Goal: Information Seeking & Learning: Compare options

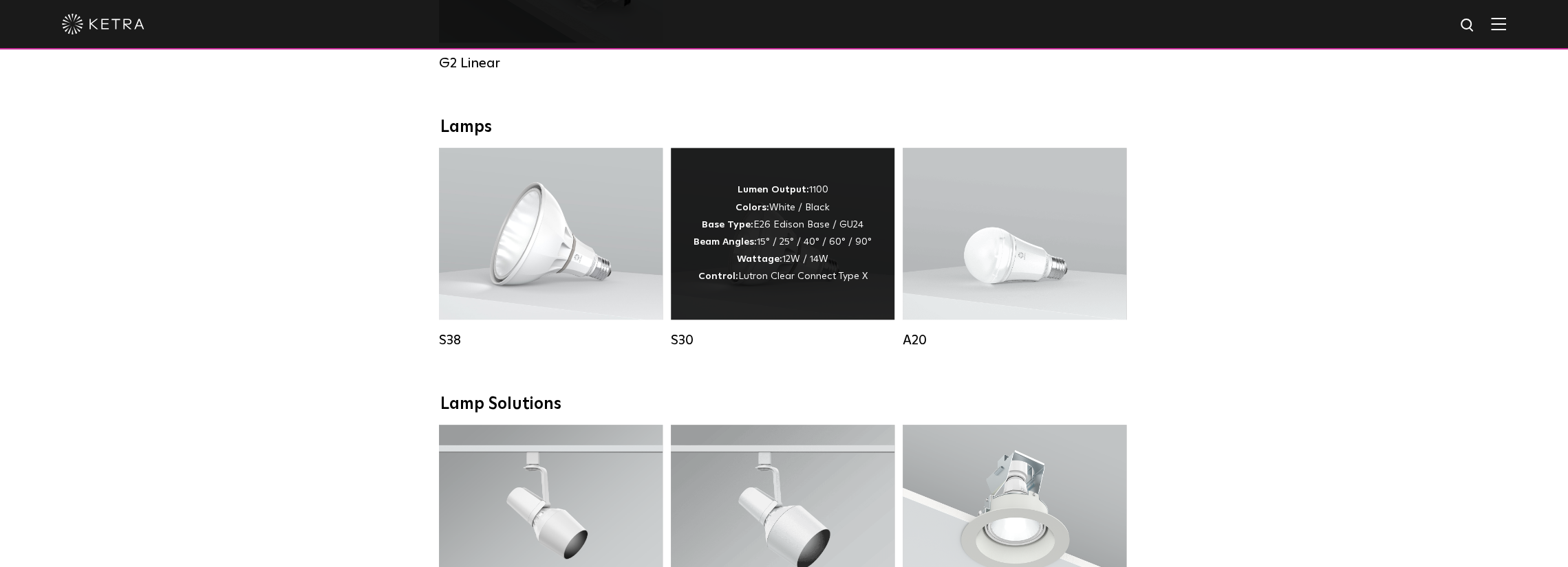
scroll to position [963, 0]
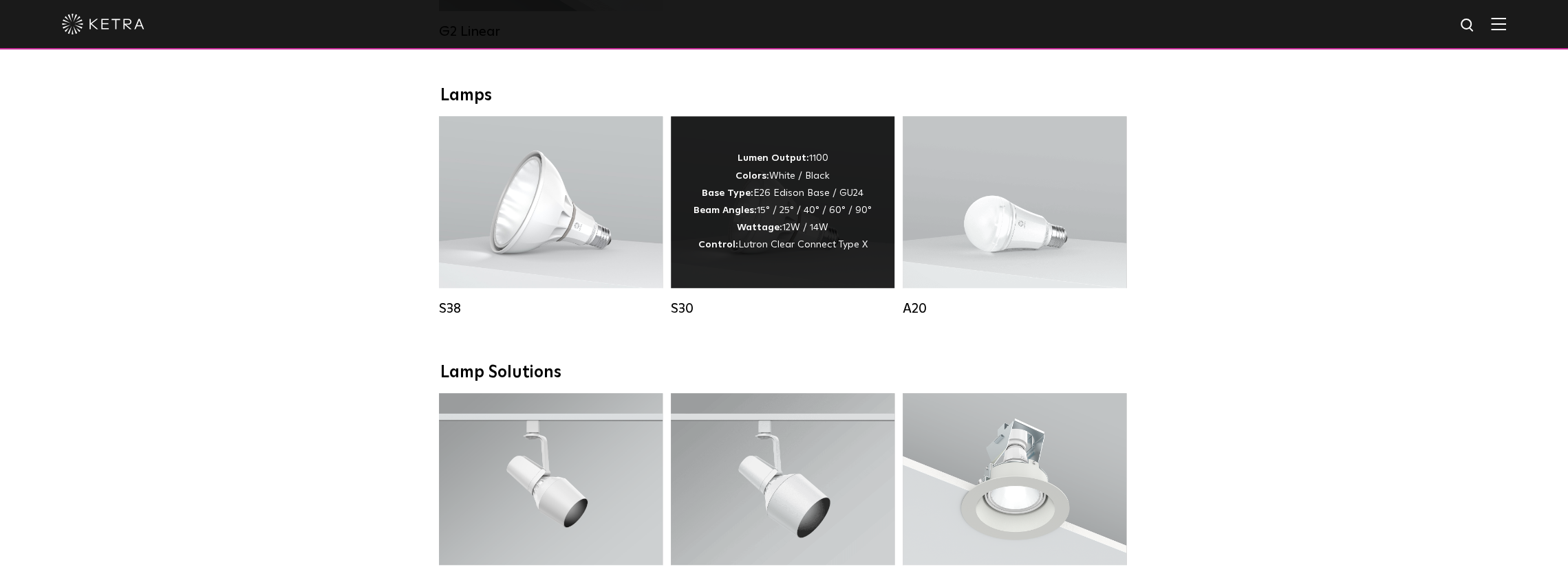
click at [802, 250] on div "Lumen Output: 1100 Colors: White / Black Base Type: E26 Edison Base / GU24 Beam…" at bounding box center [782, 201] width 178 height 104
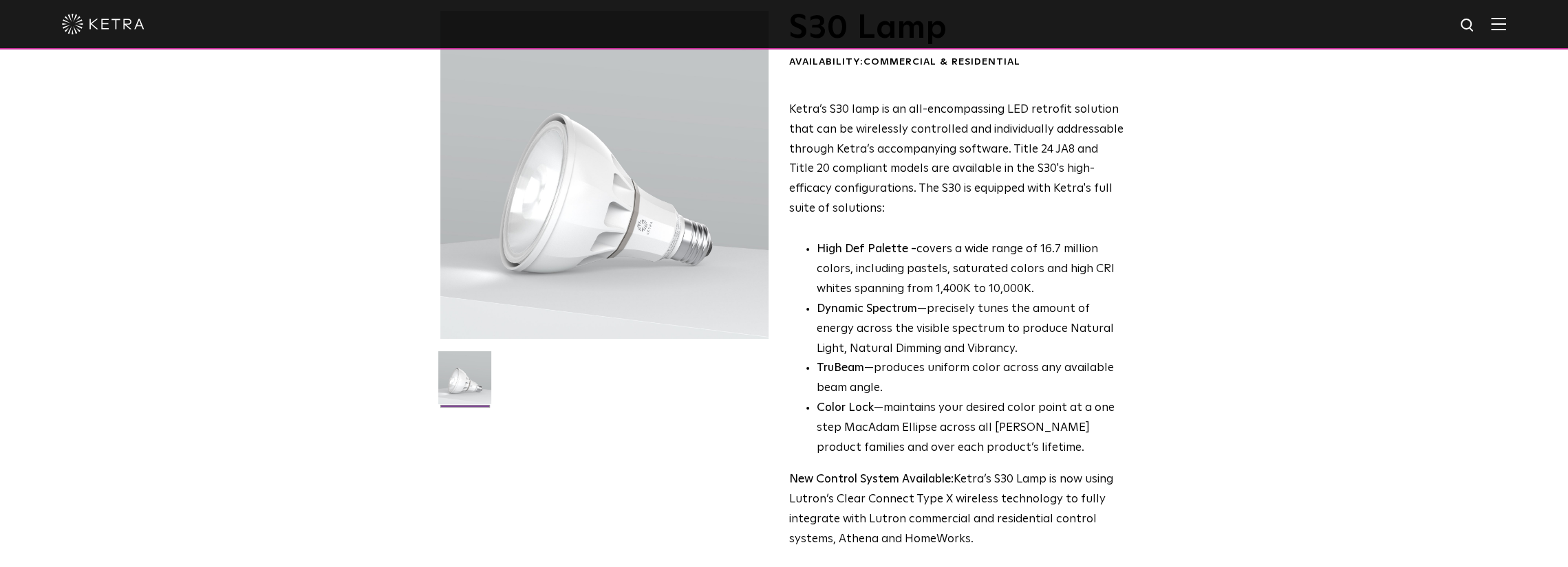
scroll to position [275, 0]
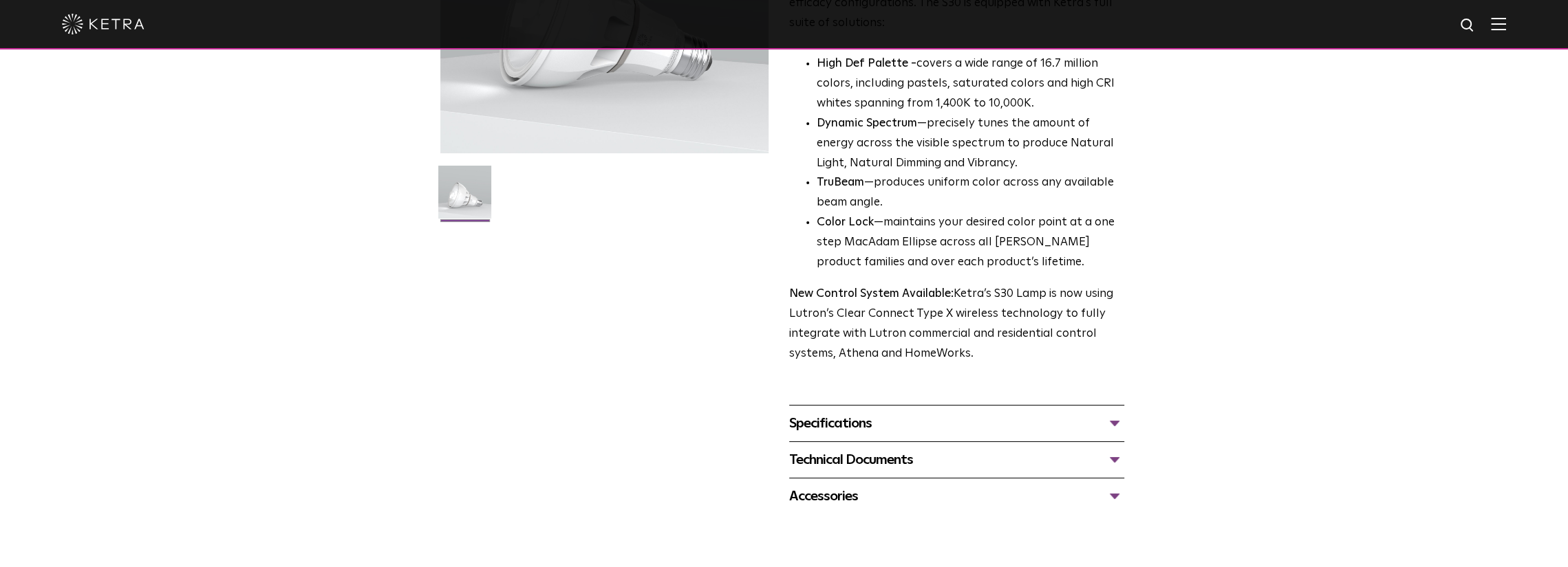
click at [965, 419] on div "Specifications" at bounding box center [956, 424] width 335 height 22
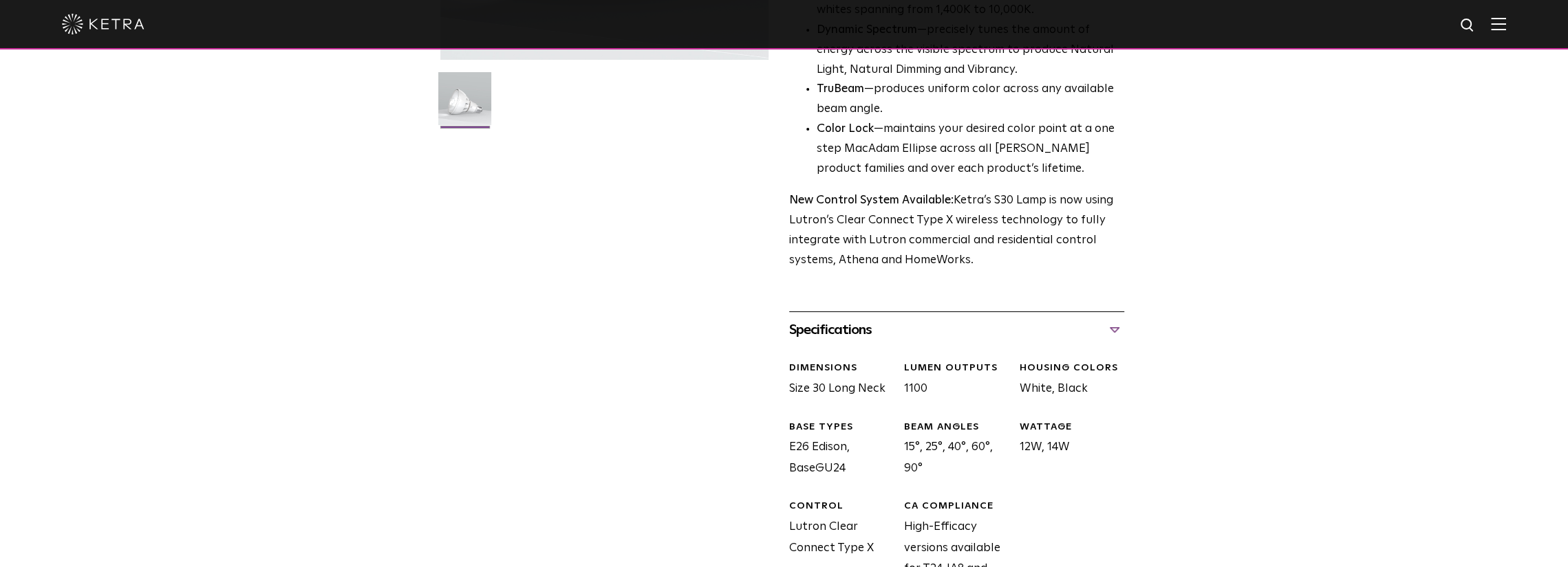
scroll to position [344, 0]
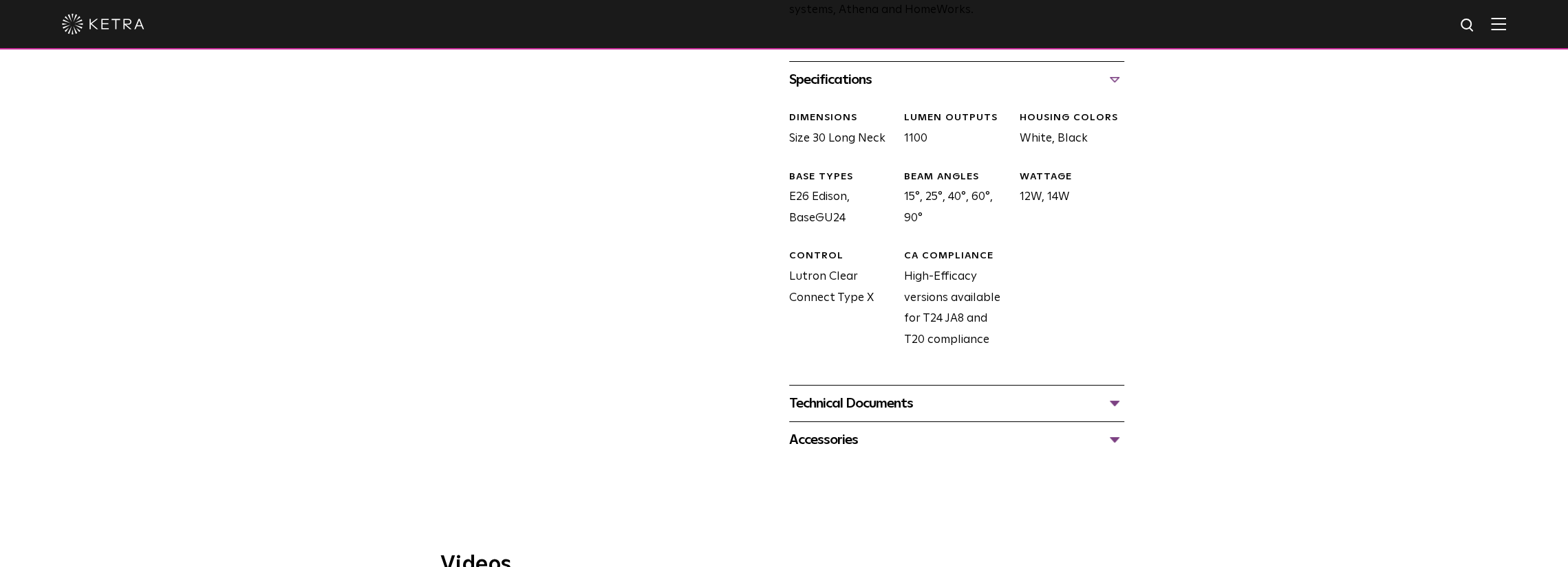
click at [930, 399] on div "Technical Documents" at bounding box center [956, 404] width 335 height 22
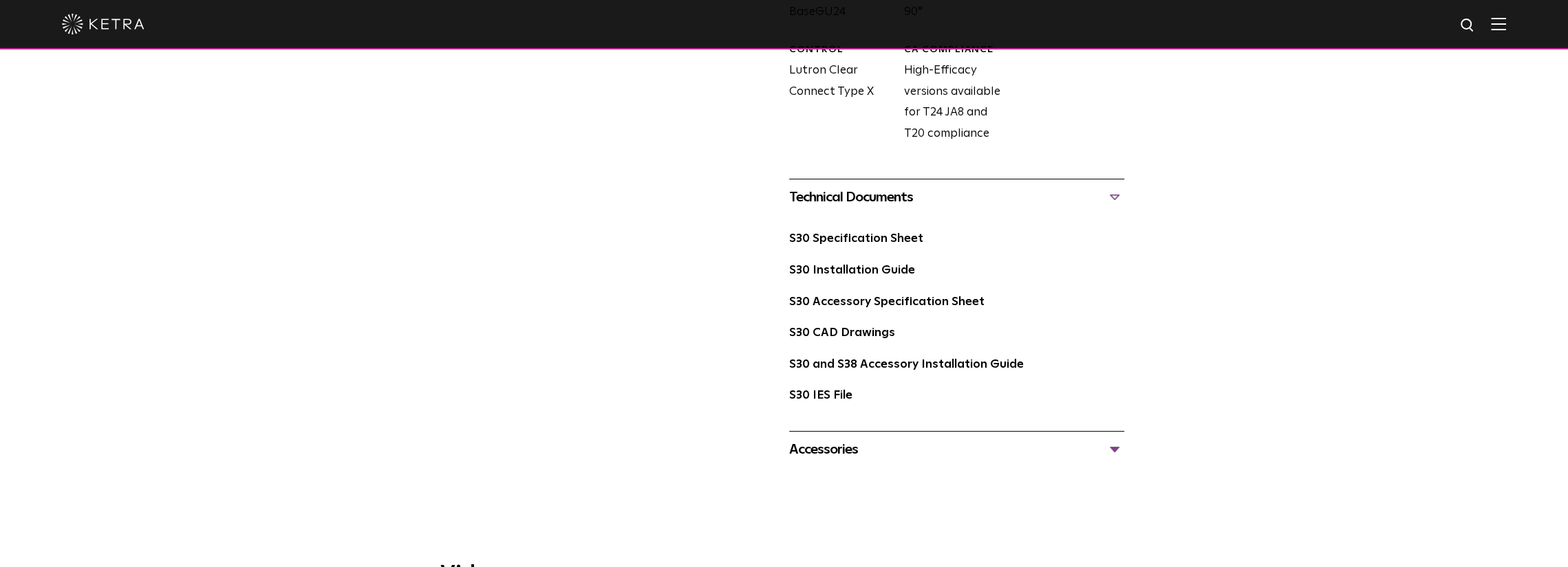
drag, startPoint x: 965, startPoint y: 440, endPoint x: 966, endPoint y: 431, distance: 9.1
click at [965, 440] on div "Accessories" at bounding box center [956, 450] width 335 height 22
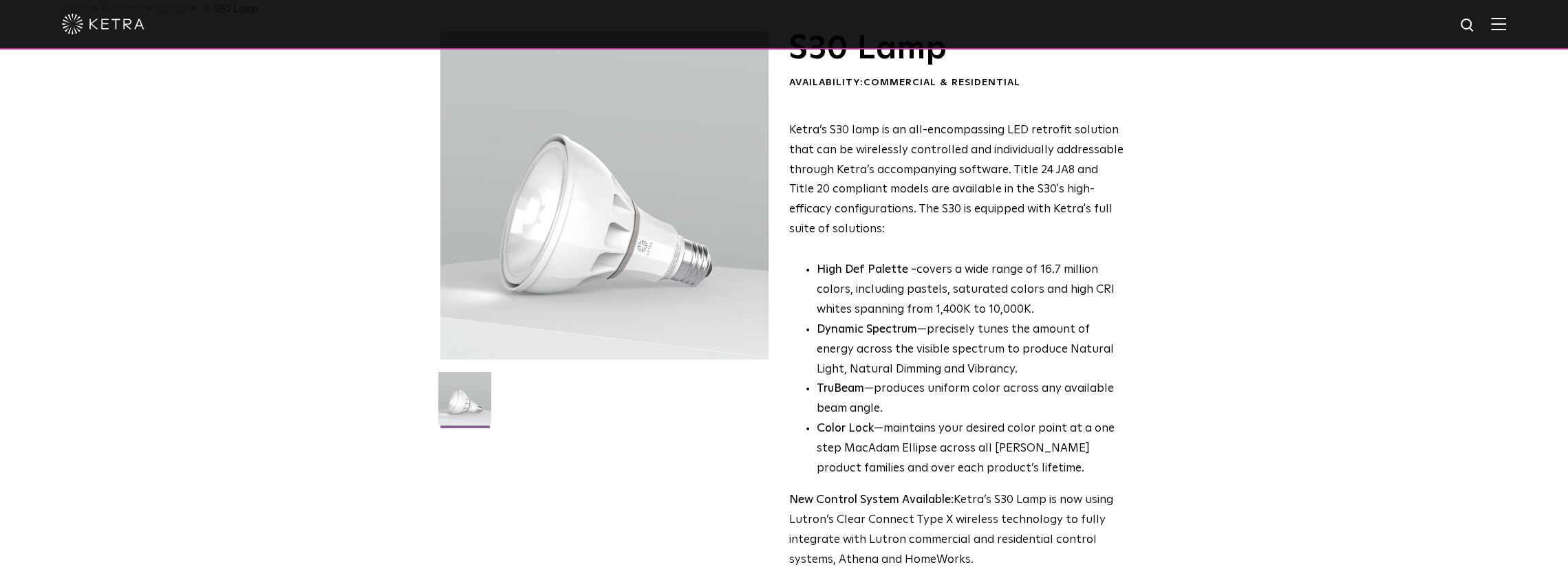
scroll to position [0, 0]
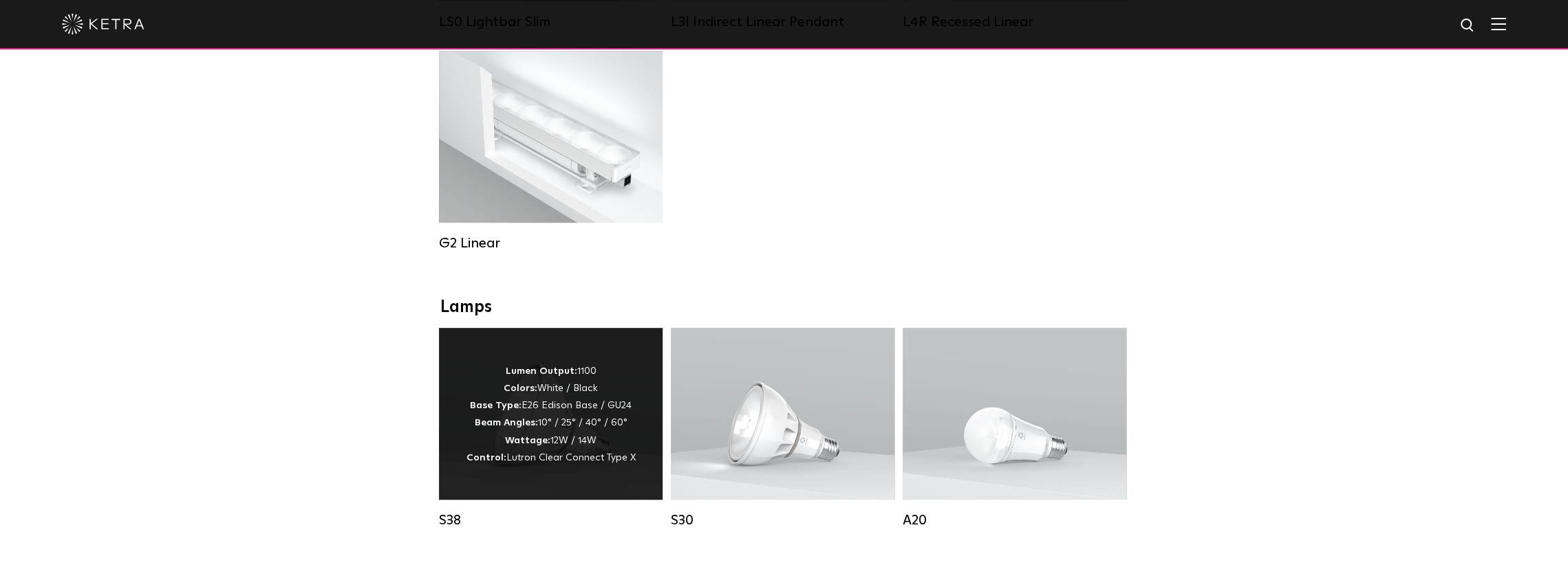
scroll to position [789, 0]
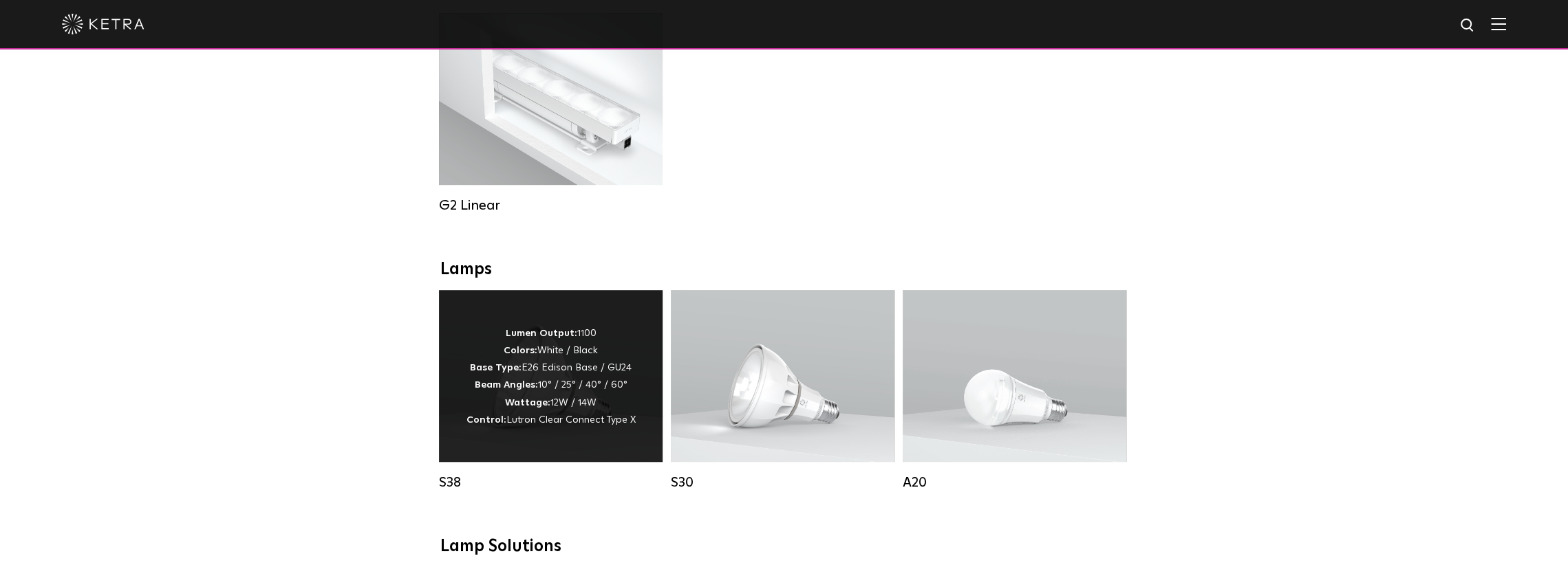
click at [570, 367] on p "Lumen Output: 1100 Colors: White / Black Base Type: E26 Edison Base / GU24 Beam…" at bounding box center [551, 377] width 169 height 104
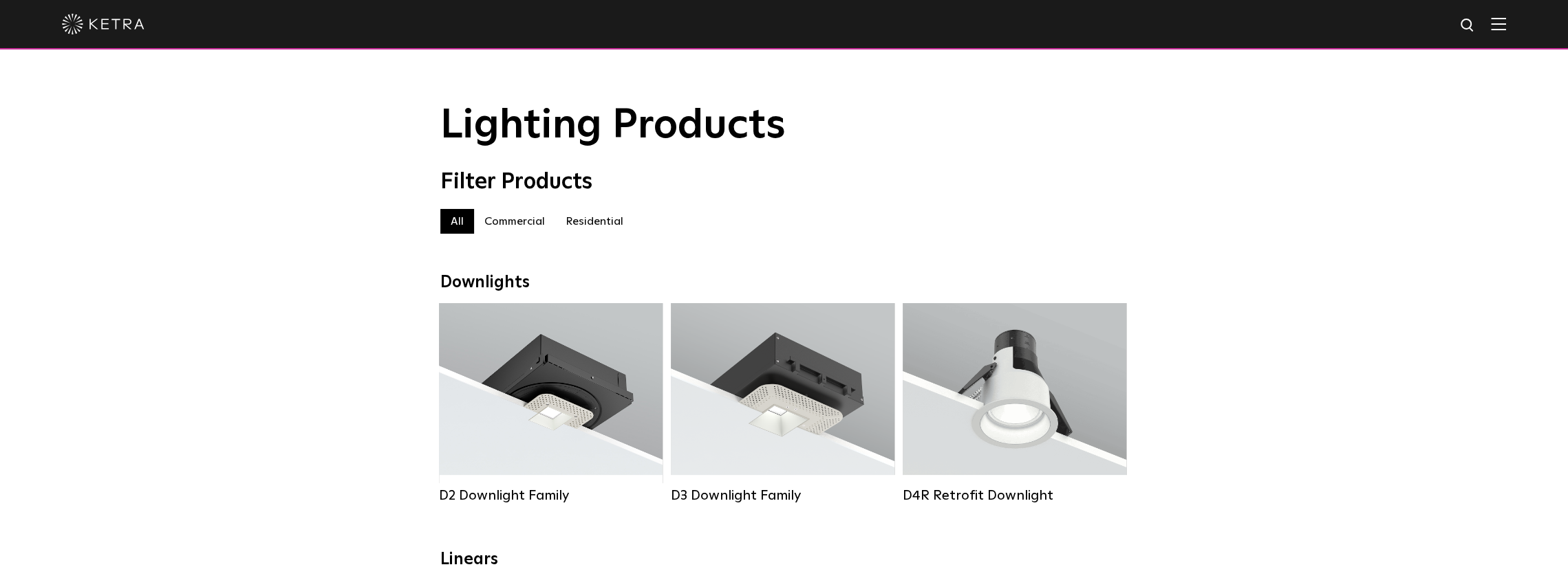
click at [90, 9] on div at bounding box center [784, 24] width 1444 height 48
click at [94, 29] on img at bounding box center [103, 24] width 83 height 21
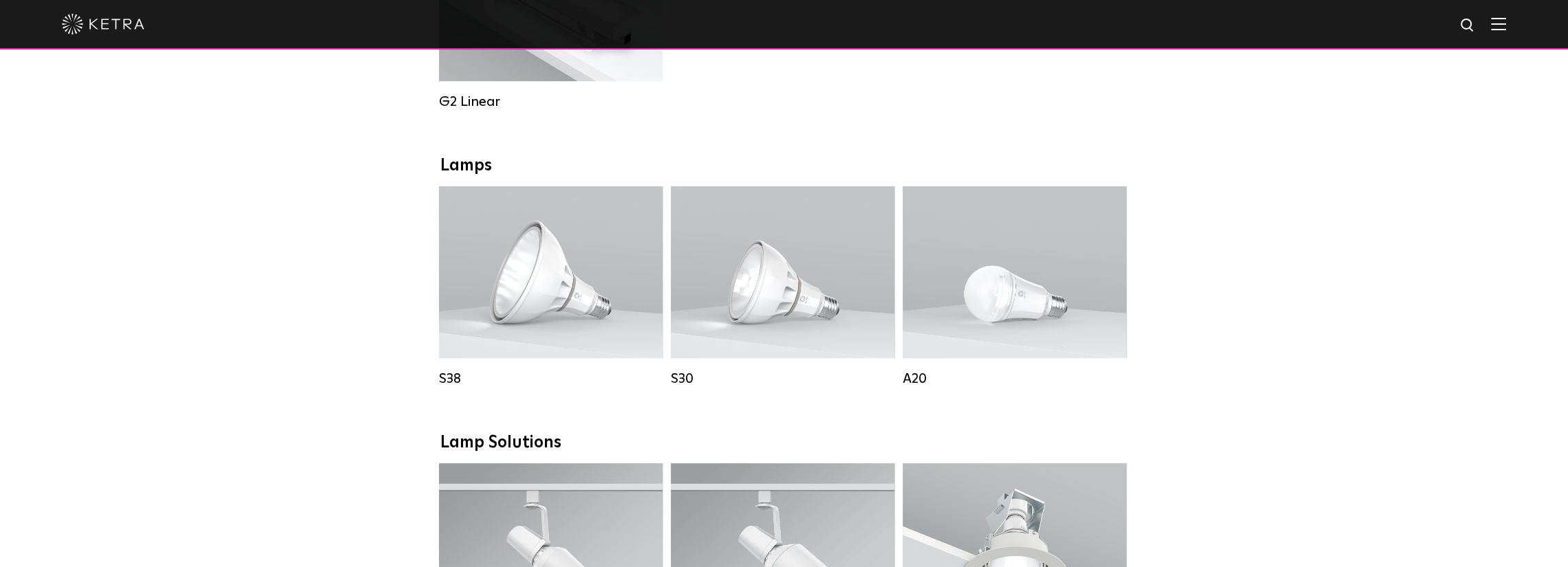
scroll to position [894, 0]
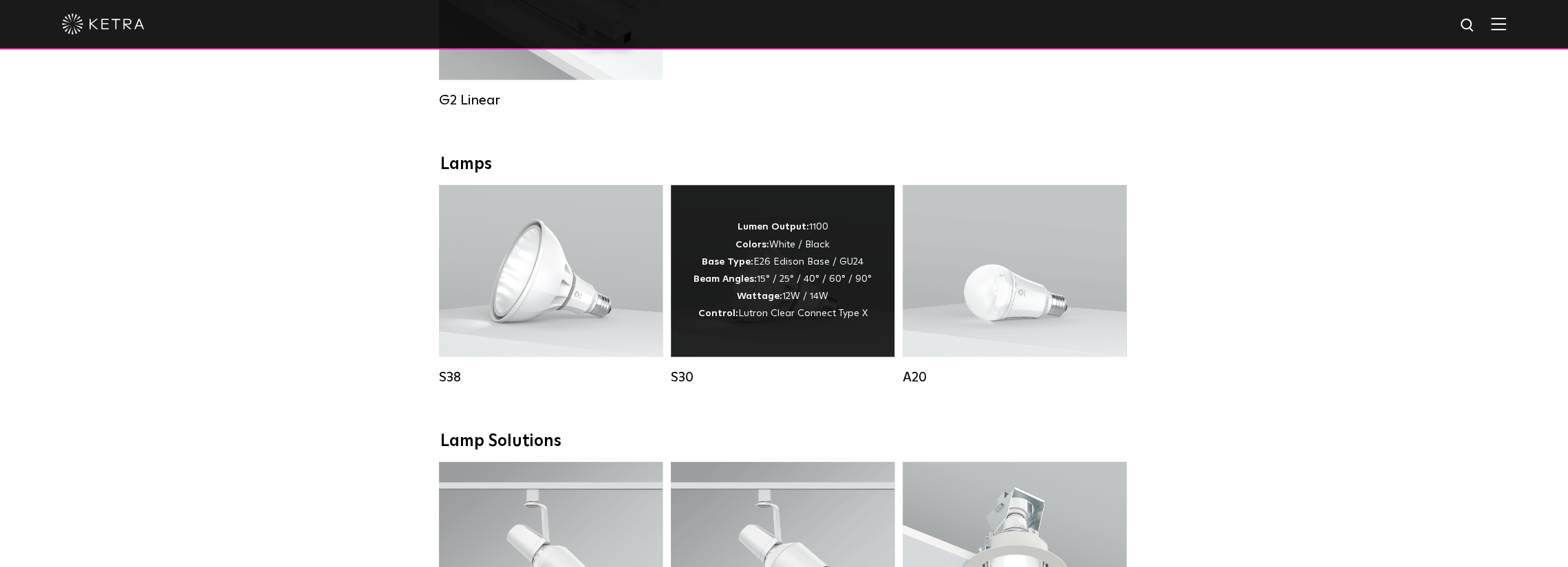
click at [816, 353] on div "Lumen Output: 1100 Colors: White / Black Base Type: E26 Edison Base / GU24 Beam…" at bounding box center [782, 271] width 223 height 172
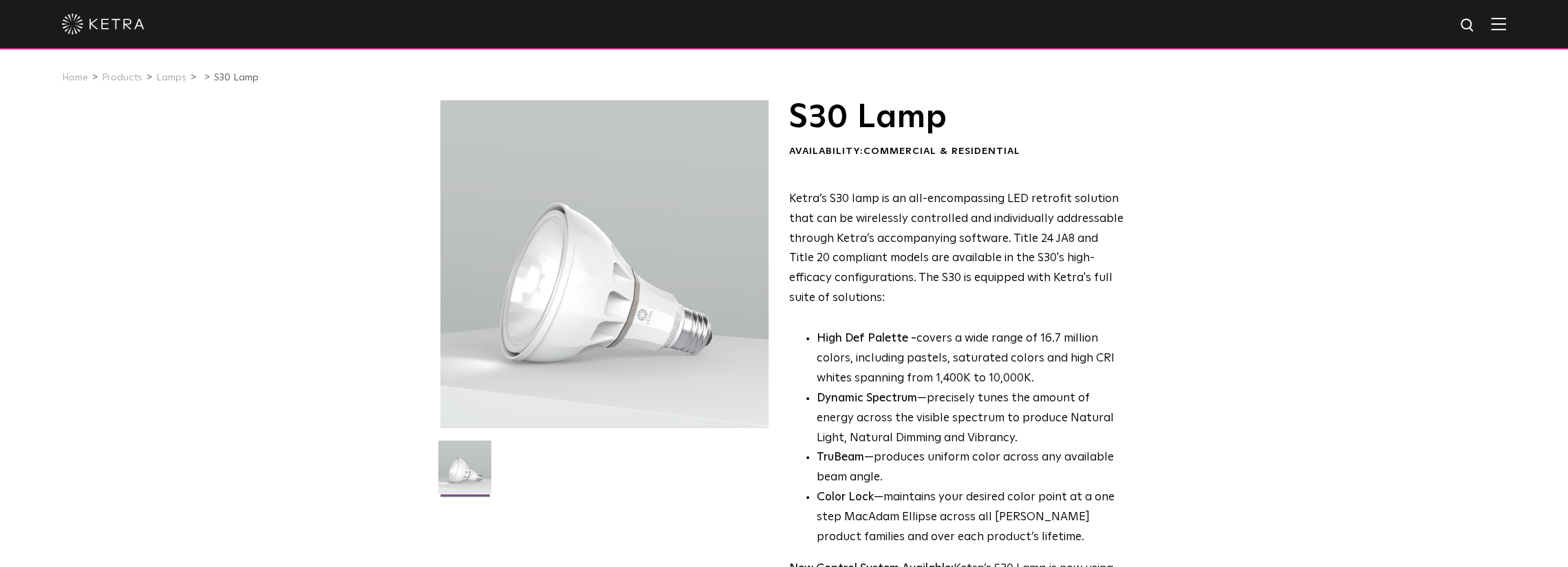
drag, startPoint x: 938, startPoint y: 484, endPoint x: 953, endPoint y: 484, distance: 15.0
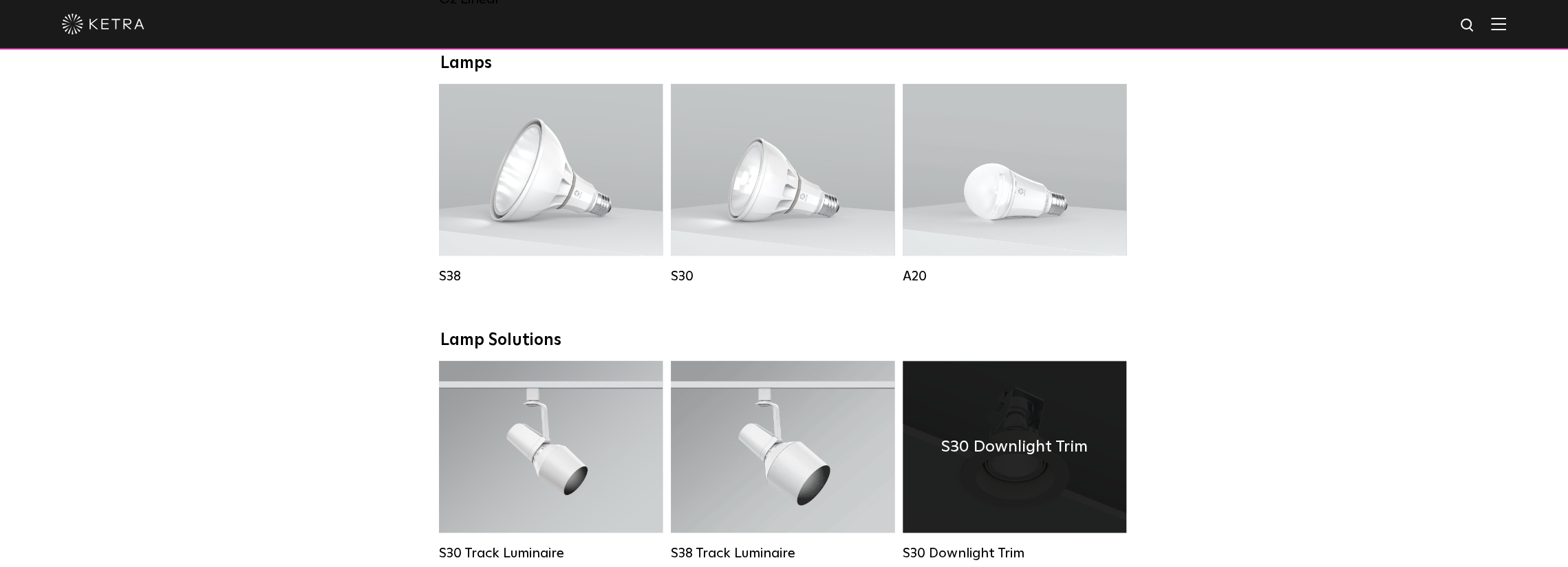
scroll to position [720, 0]
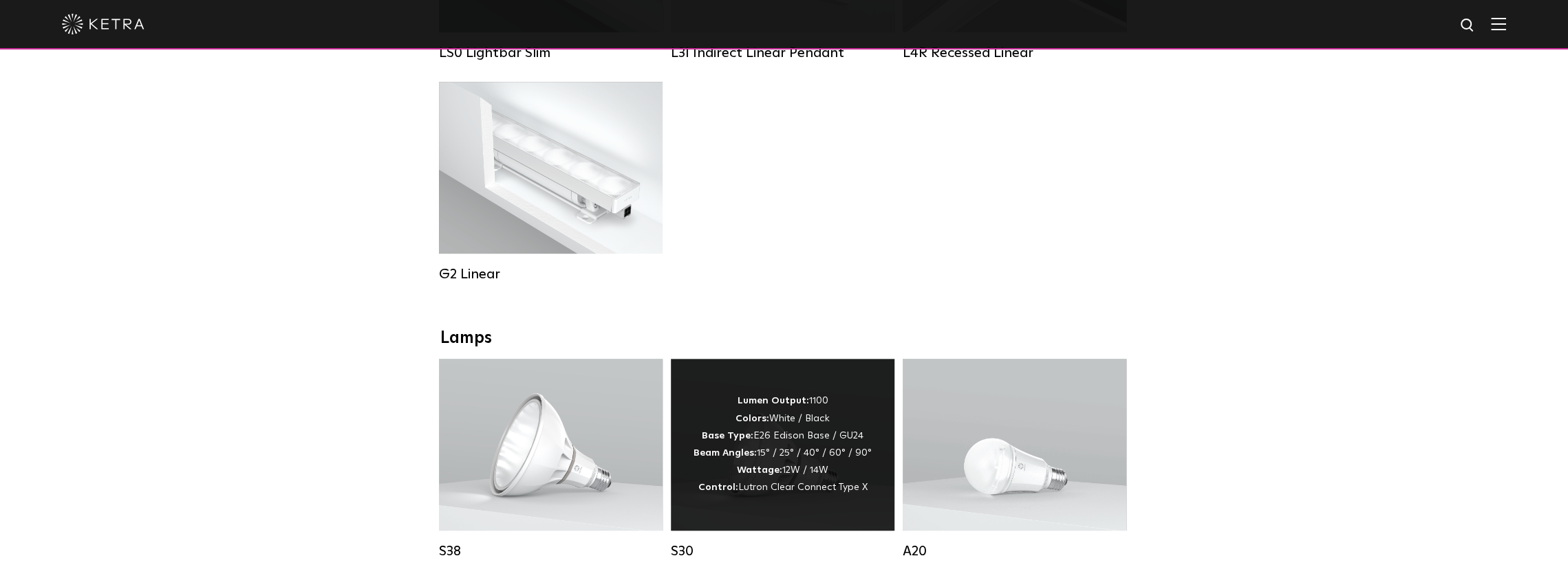
click at [864, 513] on div "Lumen Output: 1100 Colors: White / Black Base Type: E26 Edison Base / GU24 Beam…" at bounding box center [782, 445] width 223 height 172
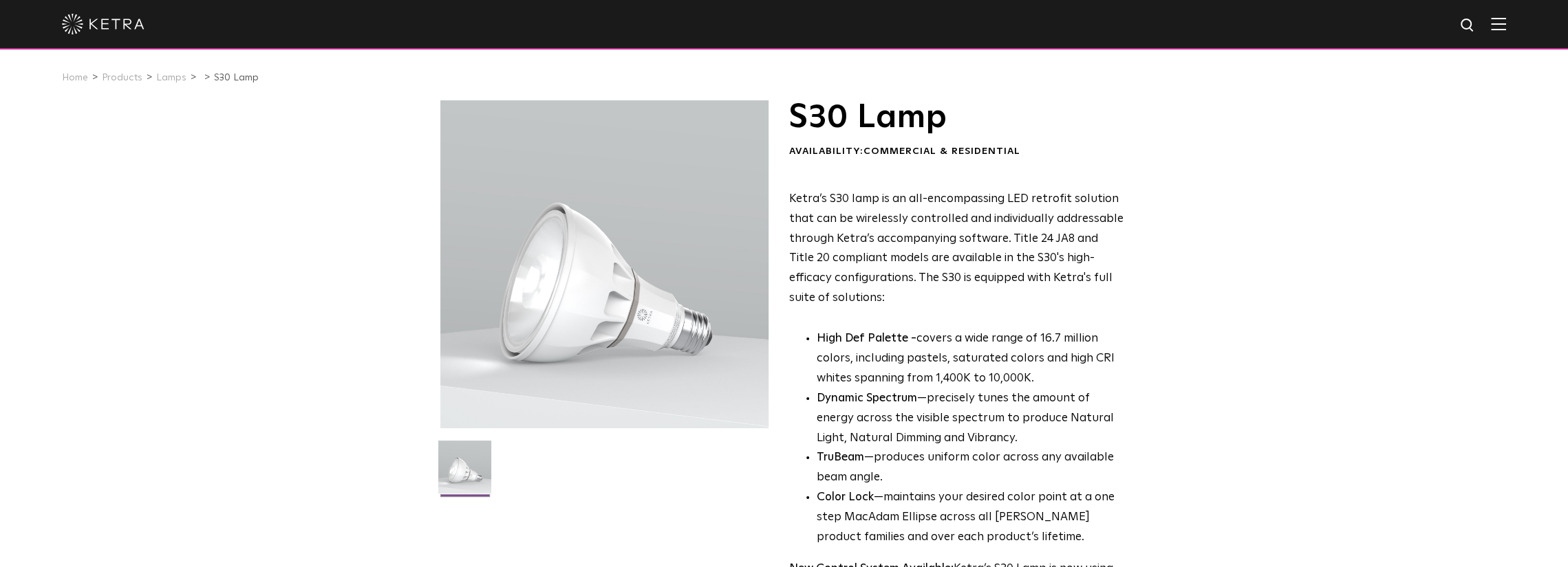
drag, startPoint x: 925, startPoint y: 399, endPoint x: 940, endPoint y: 399, distance: 15.0
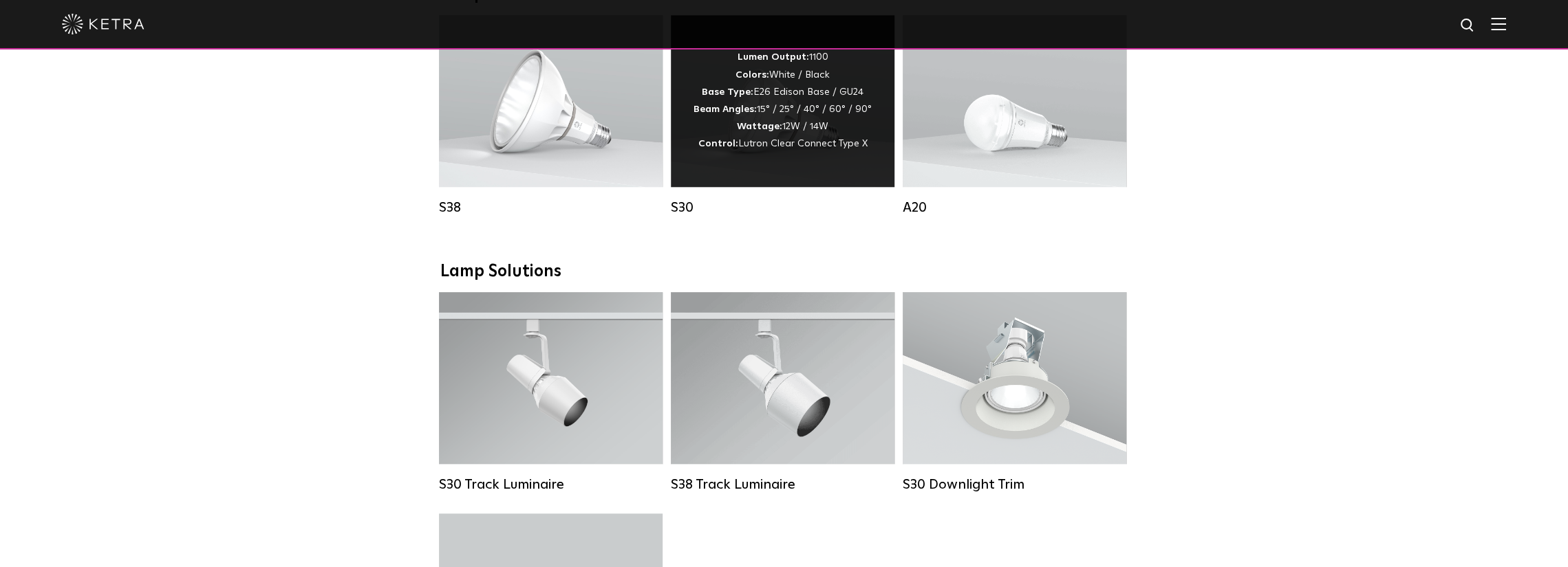
scroll to position [789, 0]
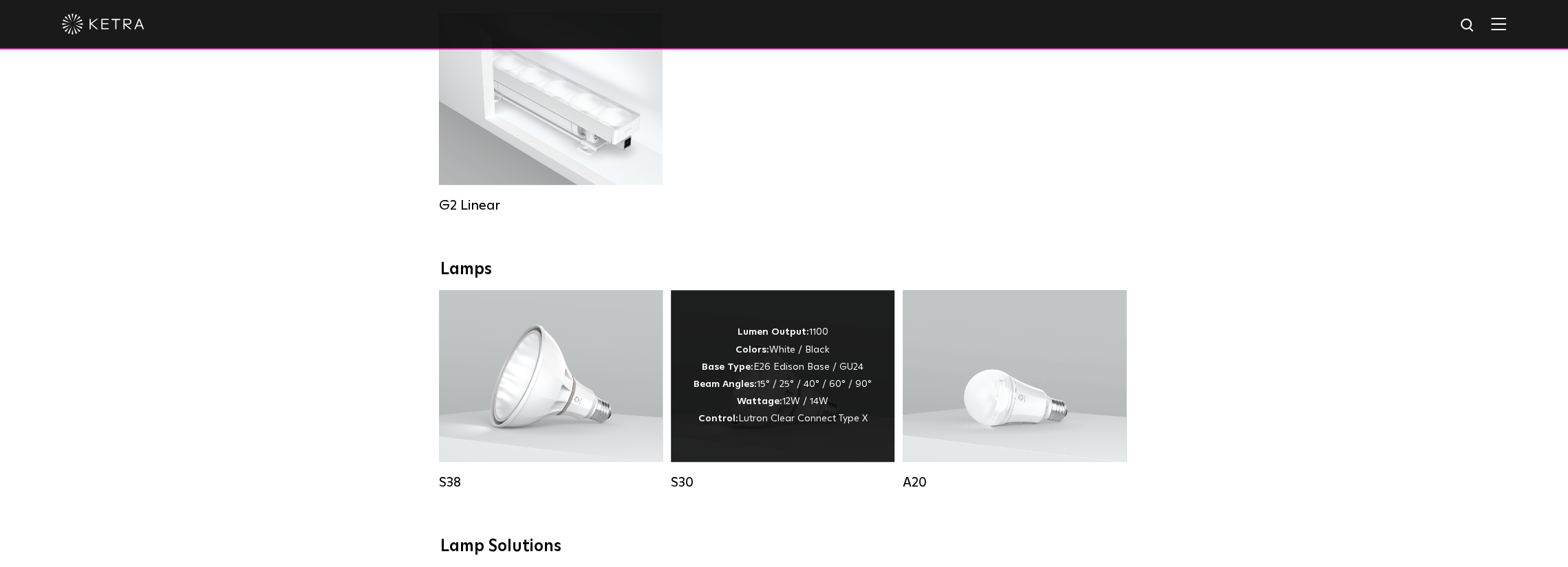
click at [838, 455] on div "Lumen Output: 1100 Colors: White / Black Base Type: E26 Edison Base / GU24 Beam…" at bounding box center [782, 376] width 223 height 172
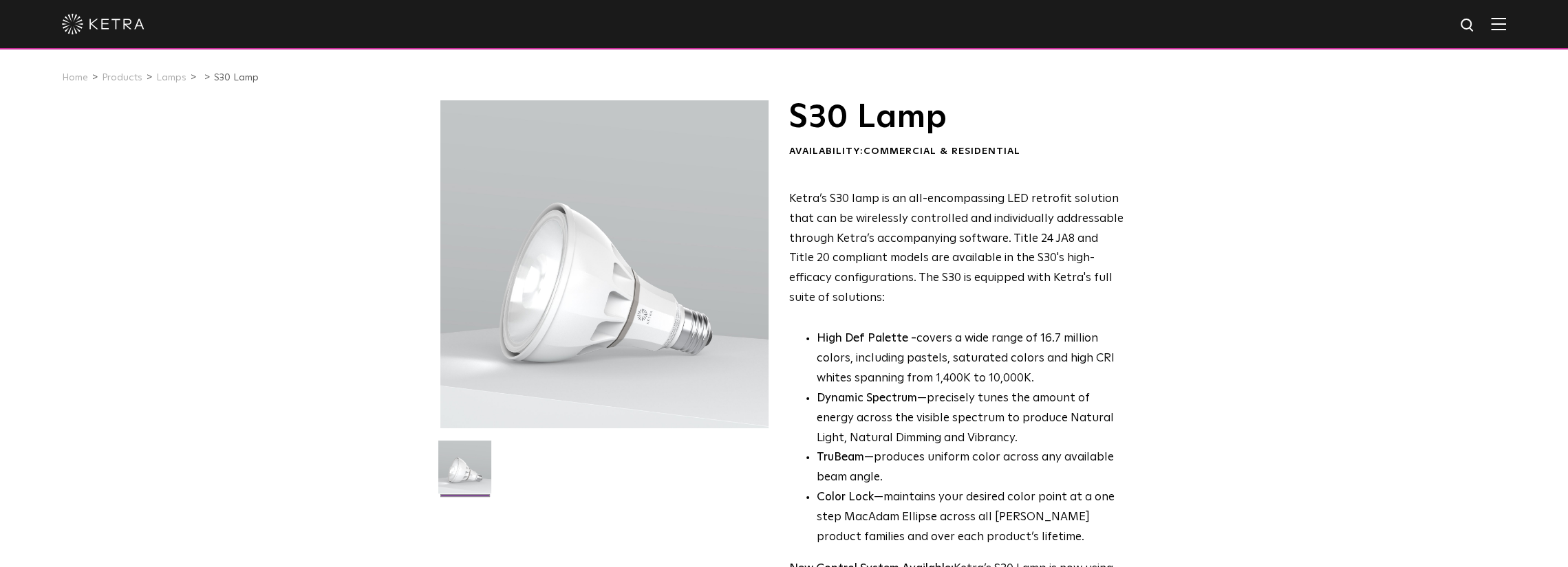
drag, startPoint x: 839, startPoint y: 269, endPoint x: 860, endPoint y: 268, distance: 21.0
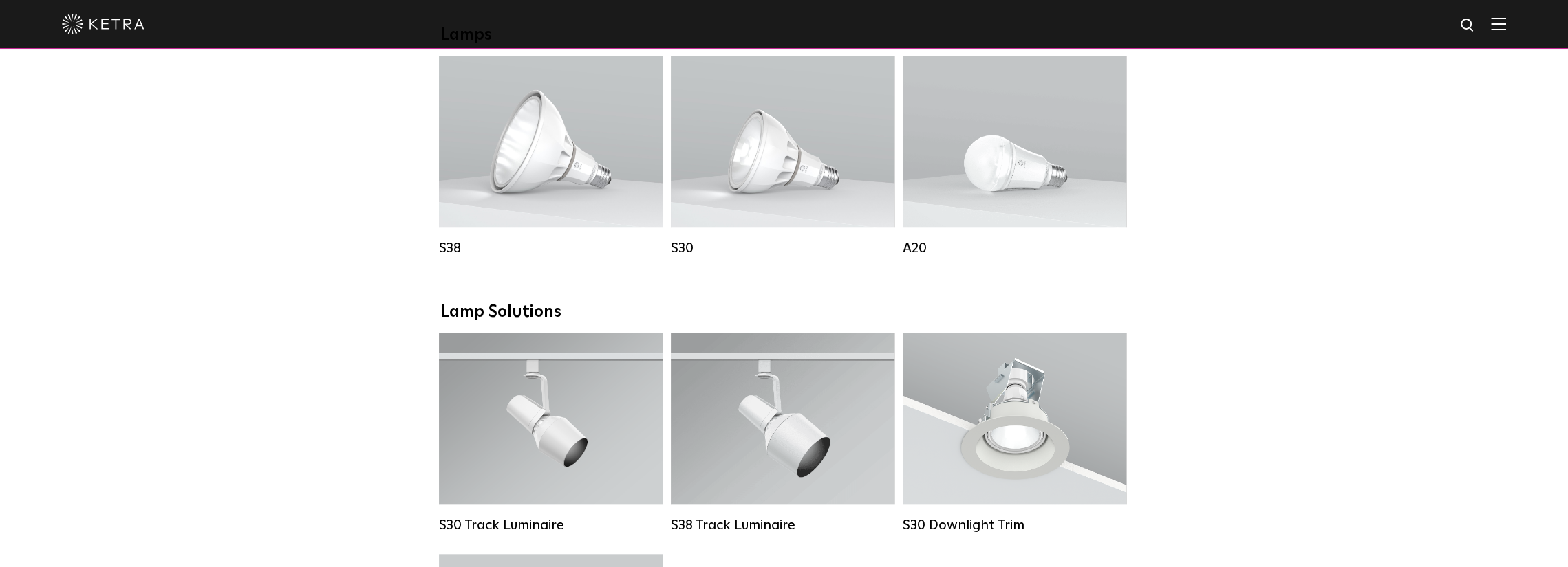
scroll to position [926, 0]
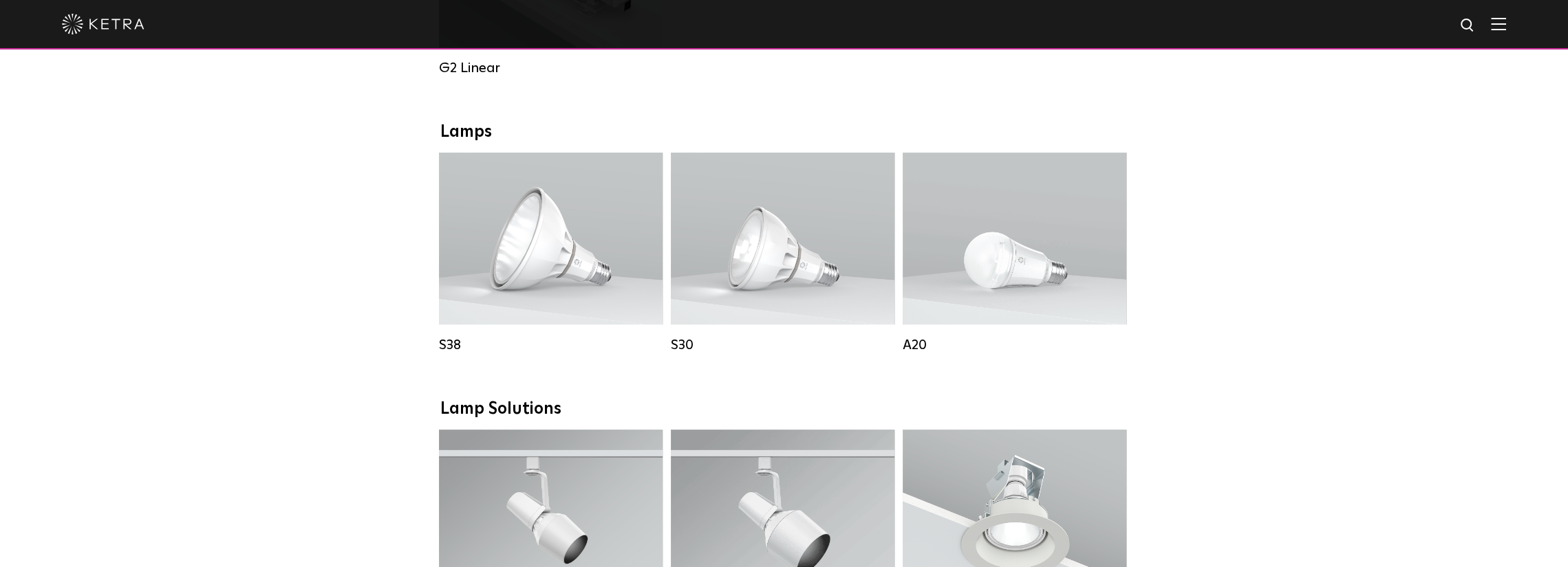
click at [1207, 226] on div "Downlights D2 Downlight Family Lumen Output: 1200 Colors: White / Black / Gloss…" at bounding box center [784, 414] width 1568 height 2135
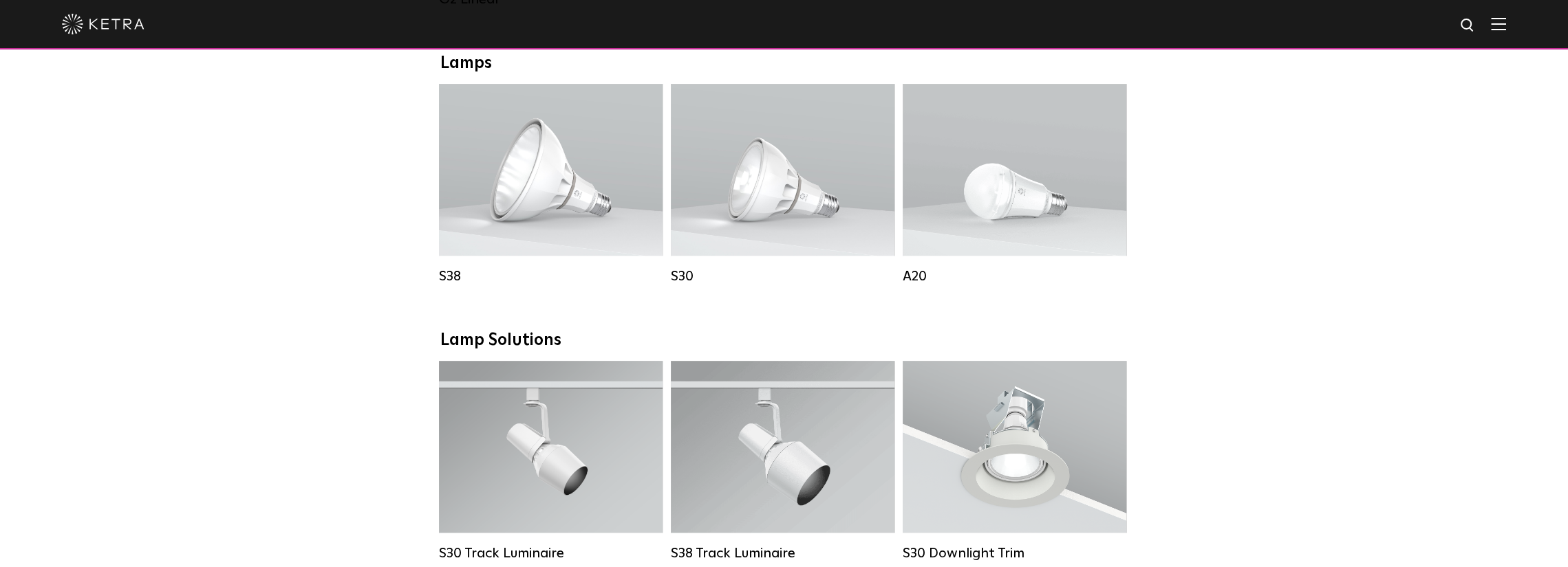
scroll to position [858, 0]
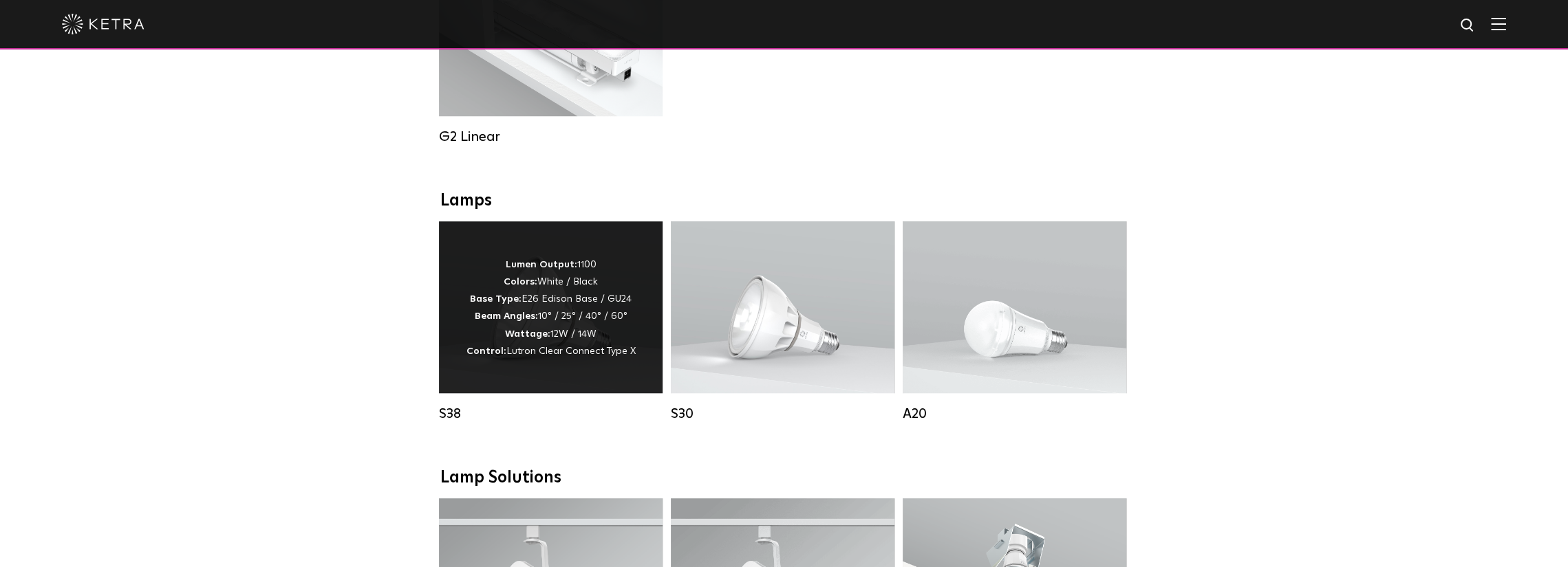
click at [555, 285] on p "Lumen Output: 1100 Colors: White / Black Base Type: E26 Edison Base / GU24 Beam…" at bounding box center [551, 308] width 169 height 104
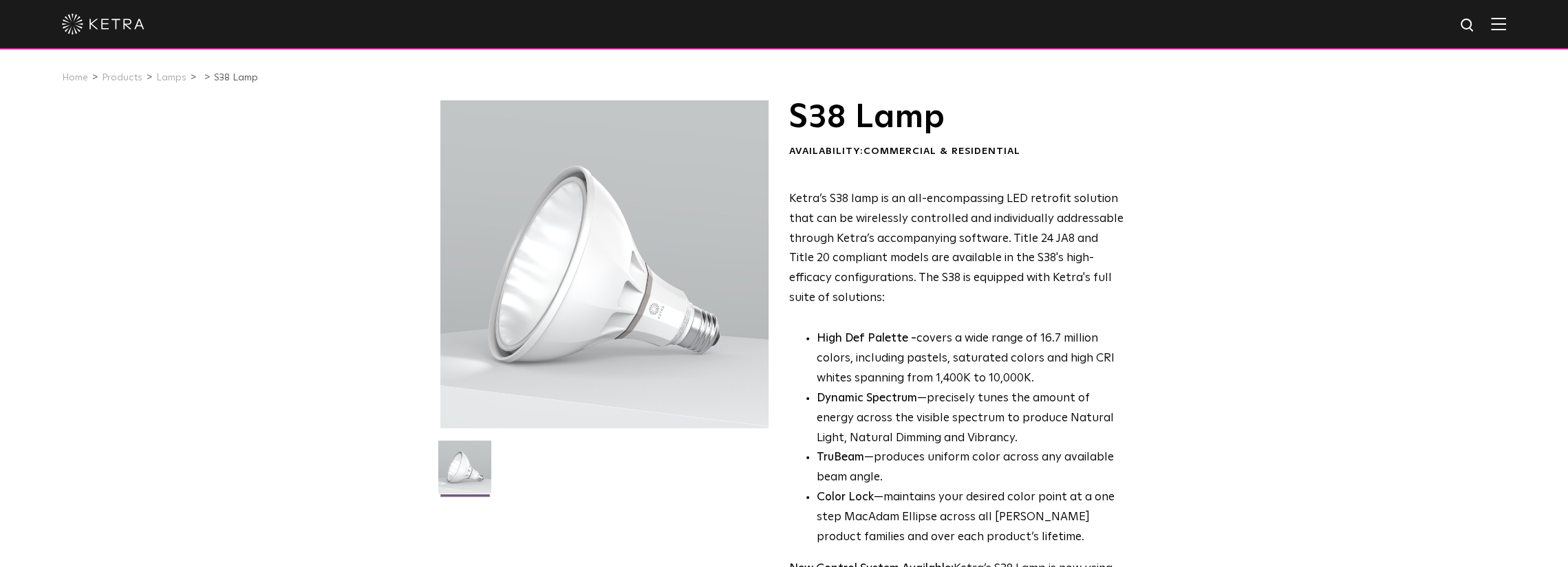
drag, startPoint x: 1080, startPoint y: 349, endPoint x: 1024, endPoint y: 351, distance: 56.0
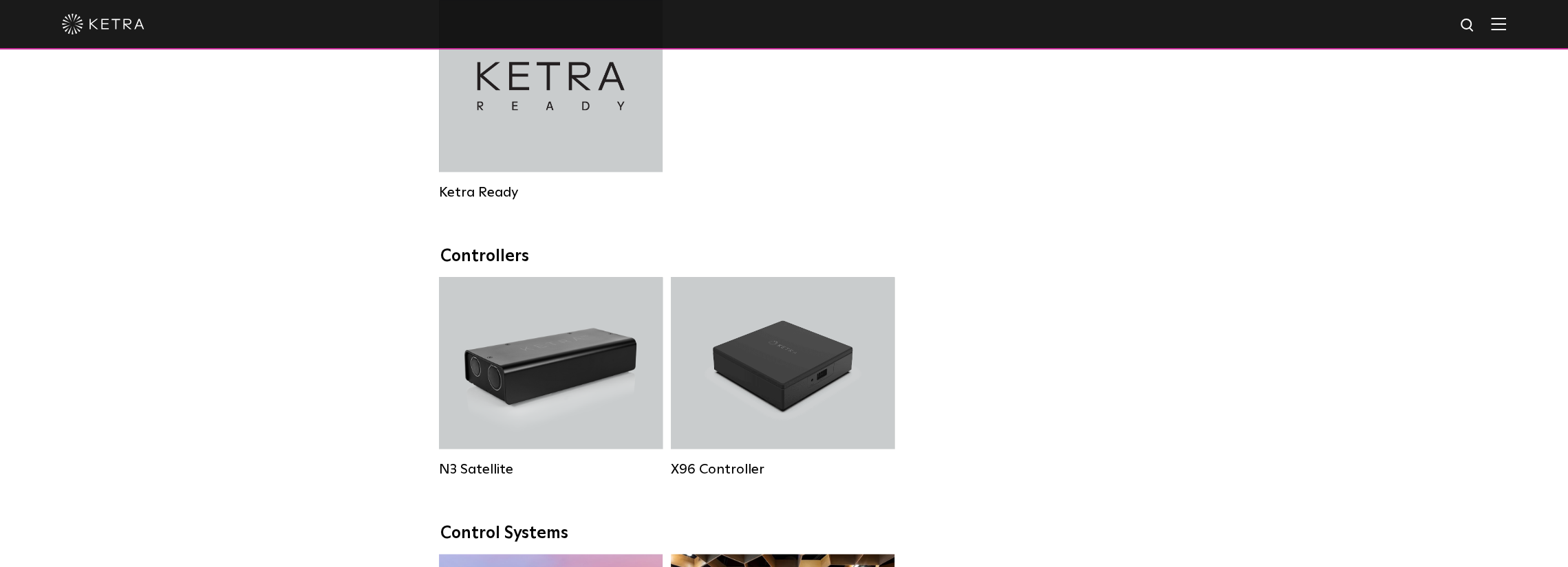
scroll to position [858, 0]
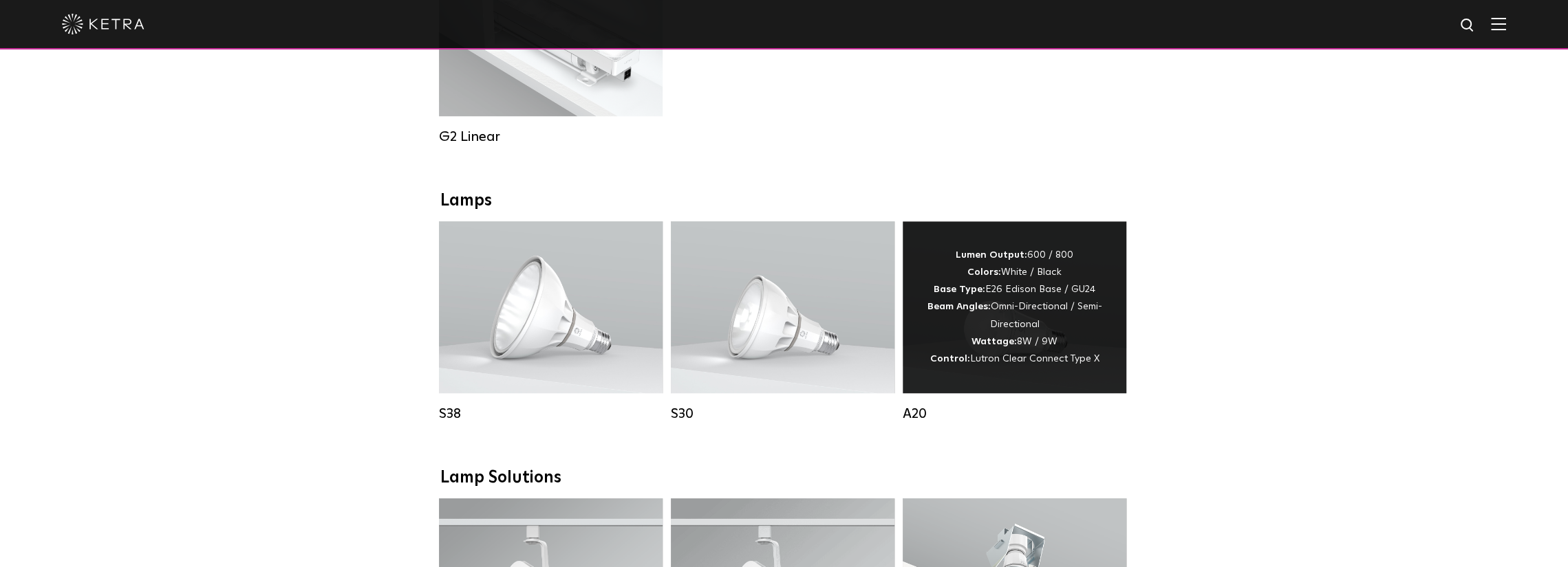
click at [1062, 357] on div "Lumen Output: 600 / 800 Colors: White / Black Base Type: E26 Edison Base / GU24…" at bounding box center [1015, 308] width 182 height 121
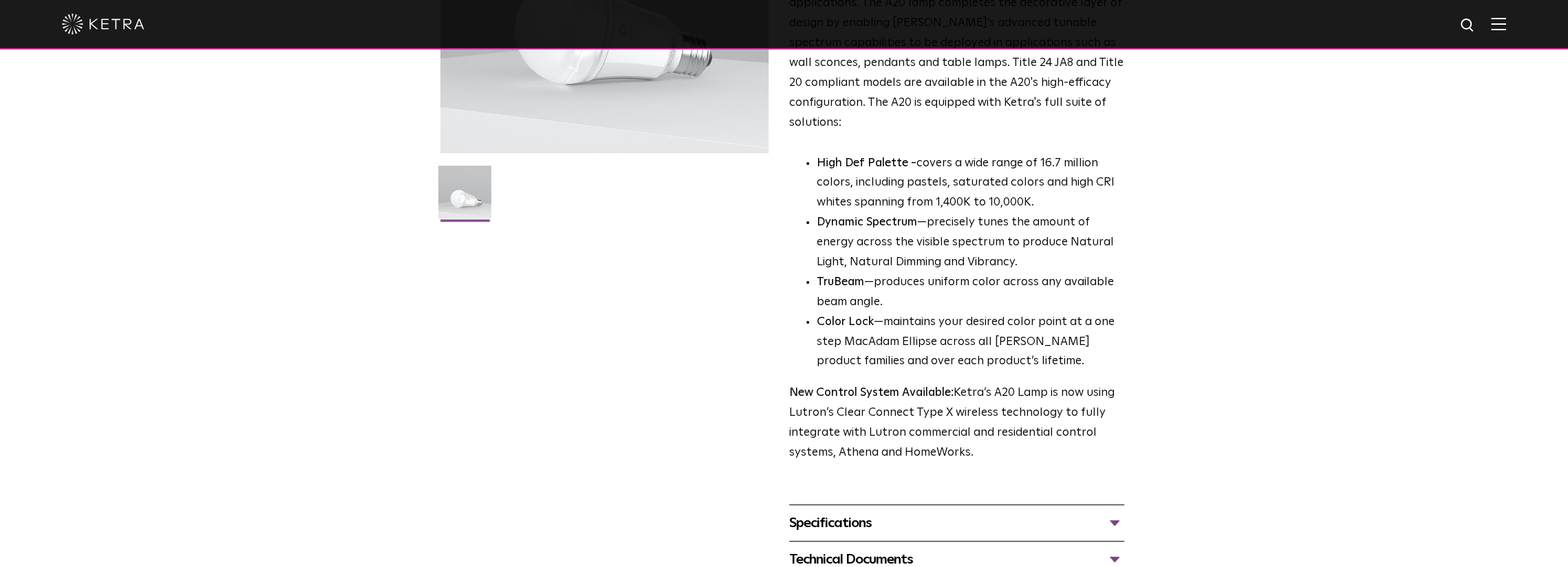
scroll to position [550, 0]
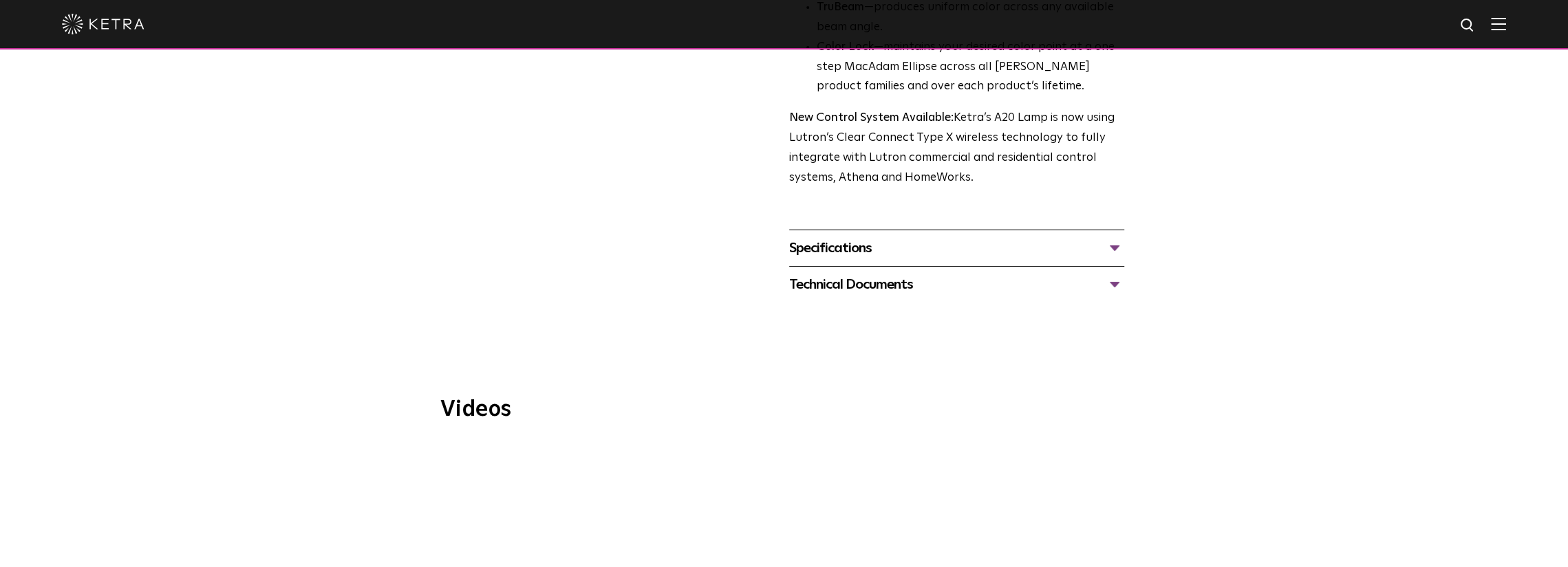
click at [999, 273] on div "Technical Documents" at bounding box center [956, 285] width 335 height 22
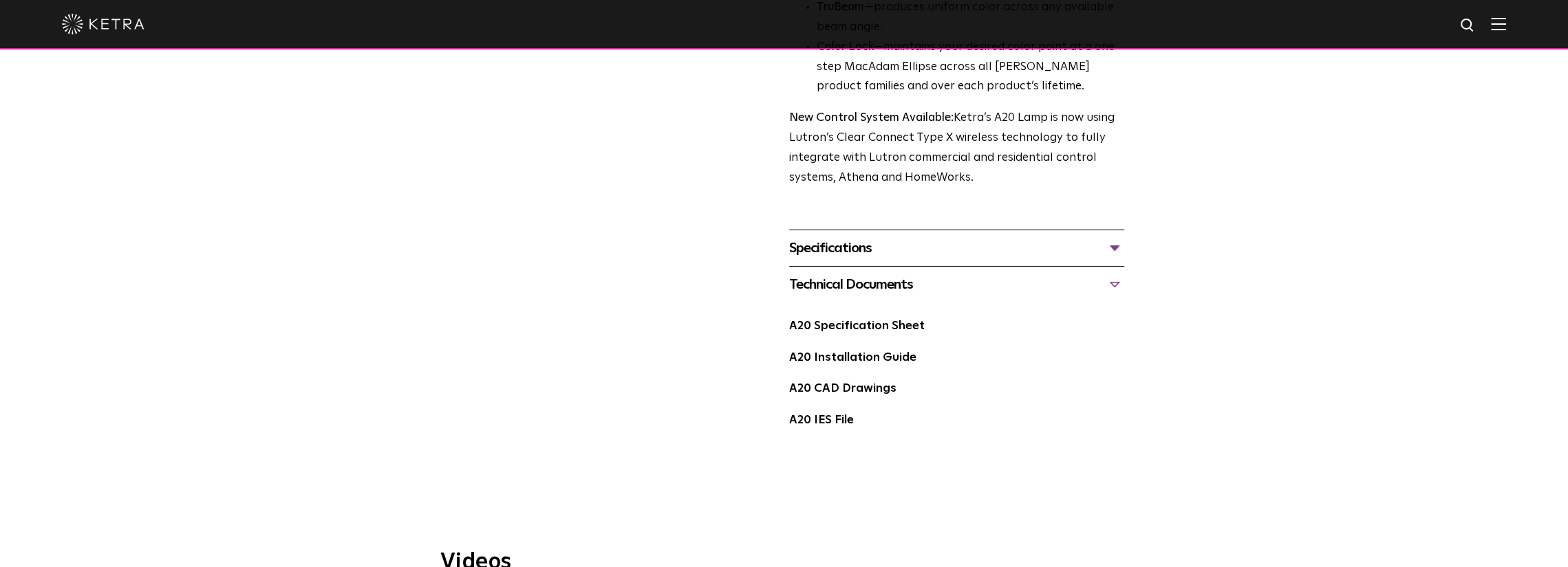
click at [967, 237] on div "Specifications" at bounding box center [956, 248] width 335 height 22
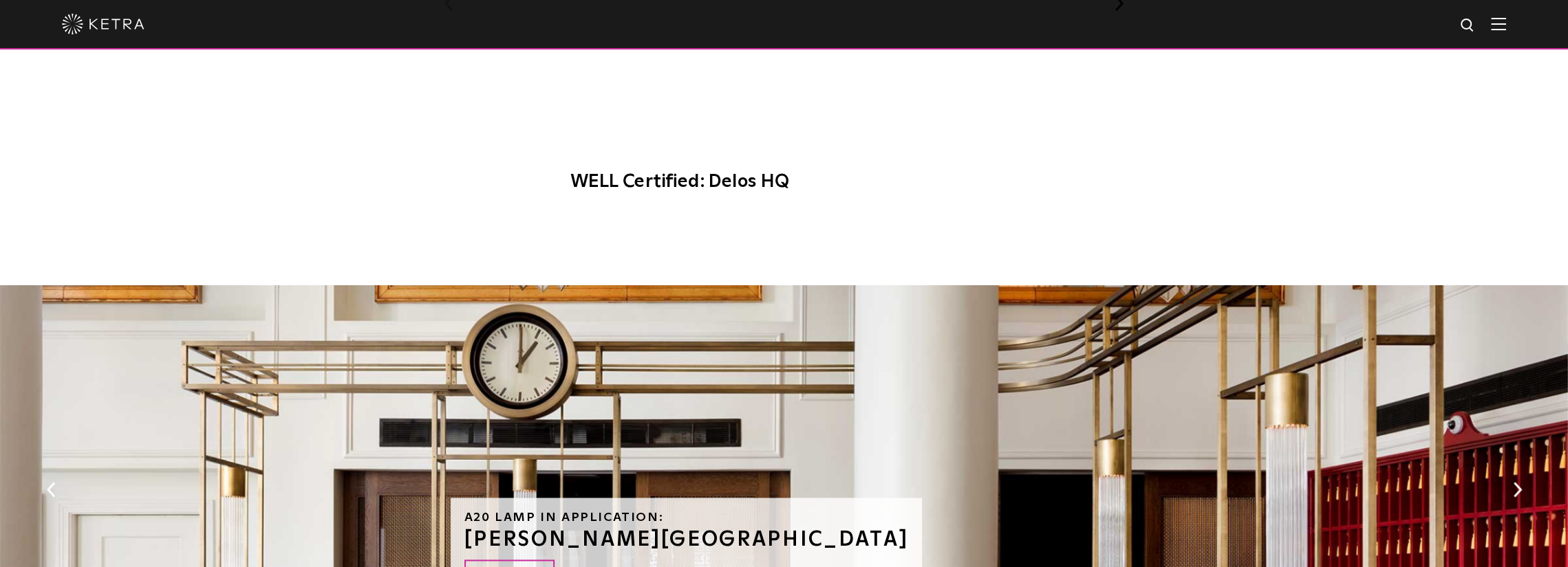
scroll to position [1375, 0]
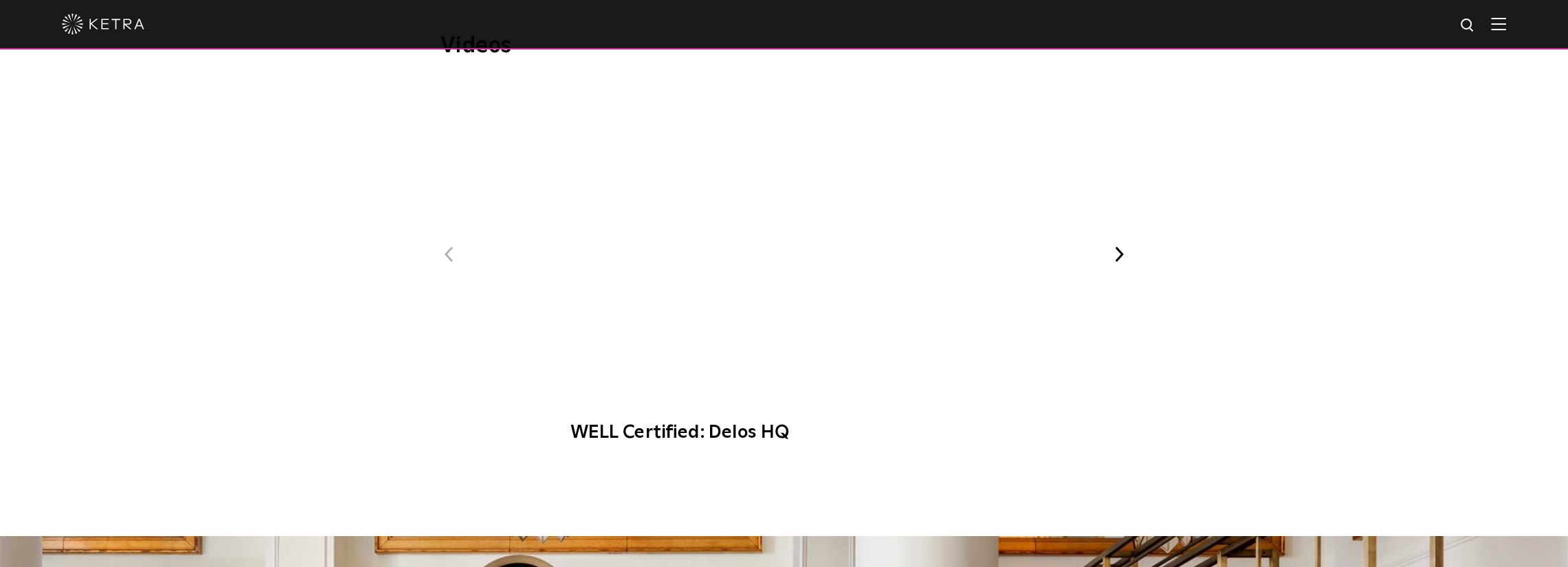
click at [1120, 246] on button "Next" at bounding box center [1119, 255] width 18 height 18
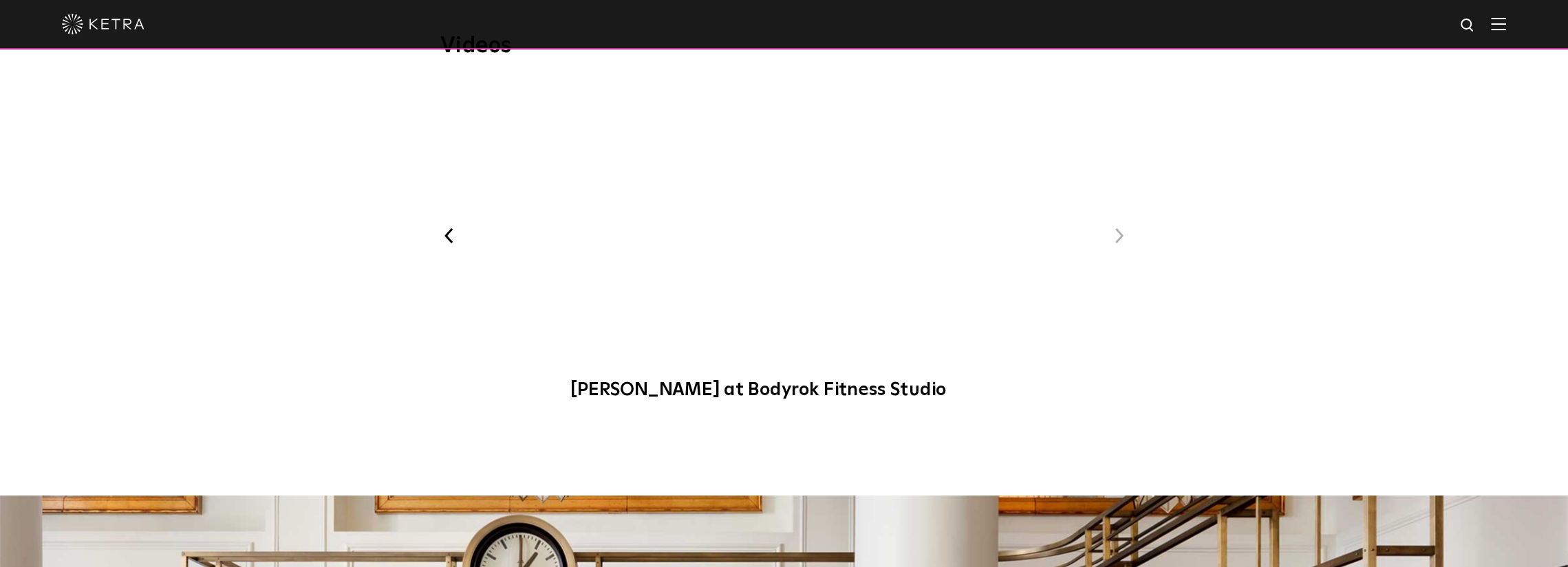
click at [454, 227] on button "Previous" at bounding box center [450, 236] width 18 height 18
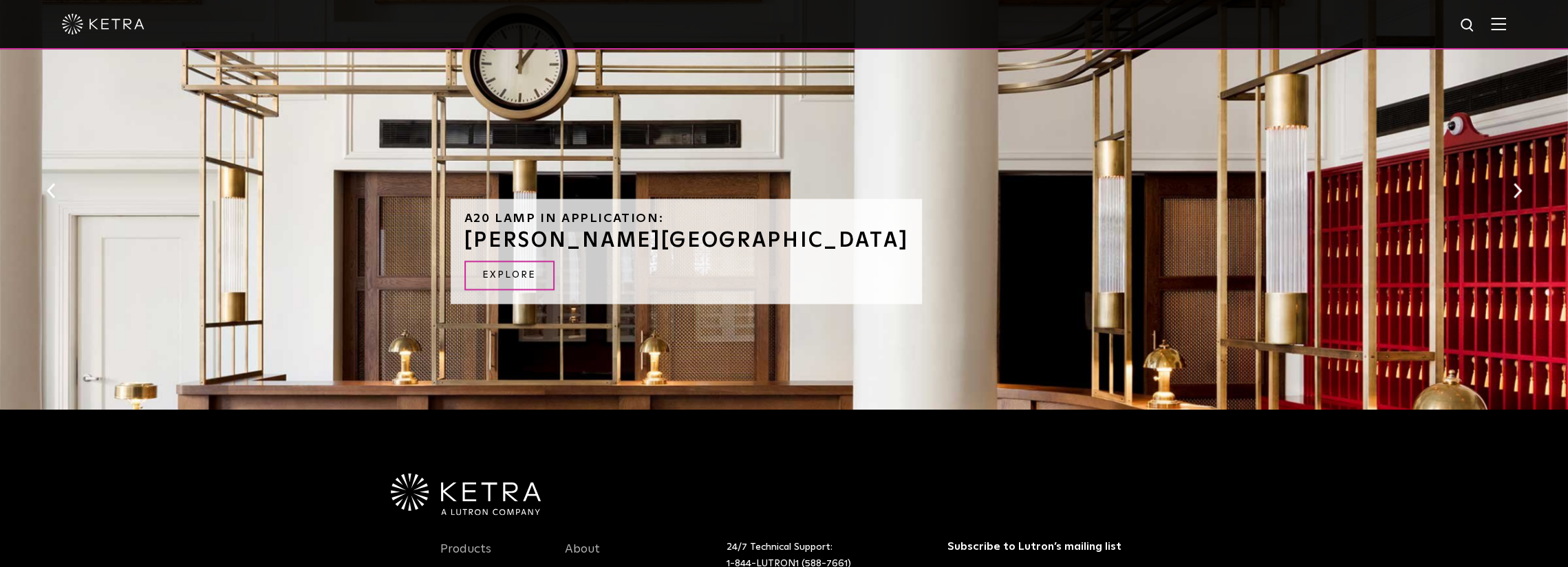
scroll to position [2189, 0]
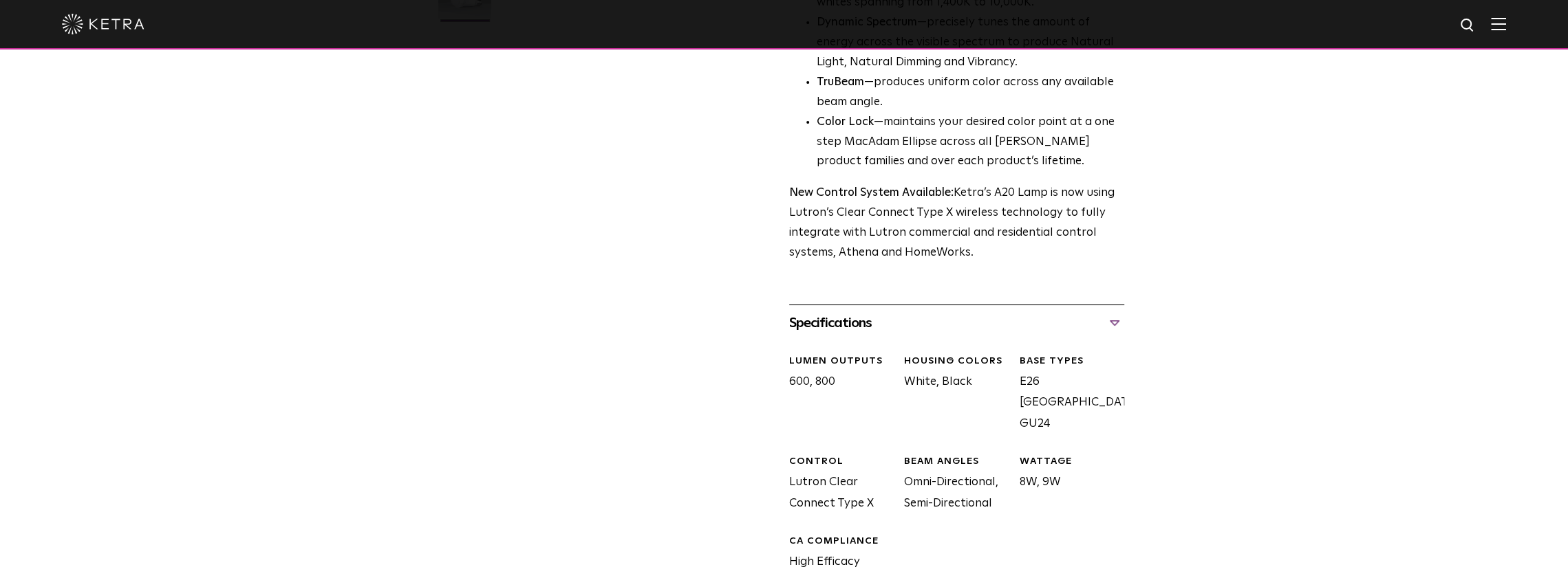
drag, startPoint x: 880, startPoint y: 496, endPoint x: 862, endPoint y: 220, distance: 276.6
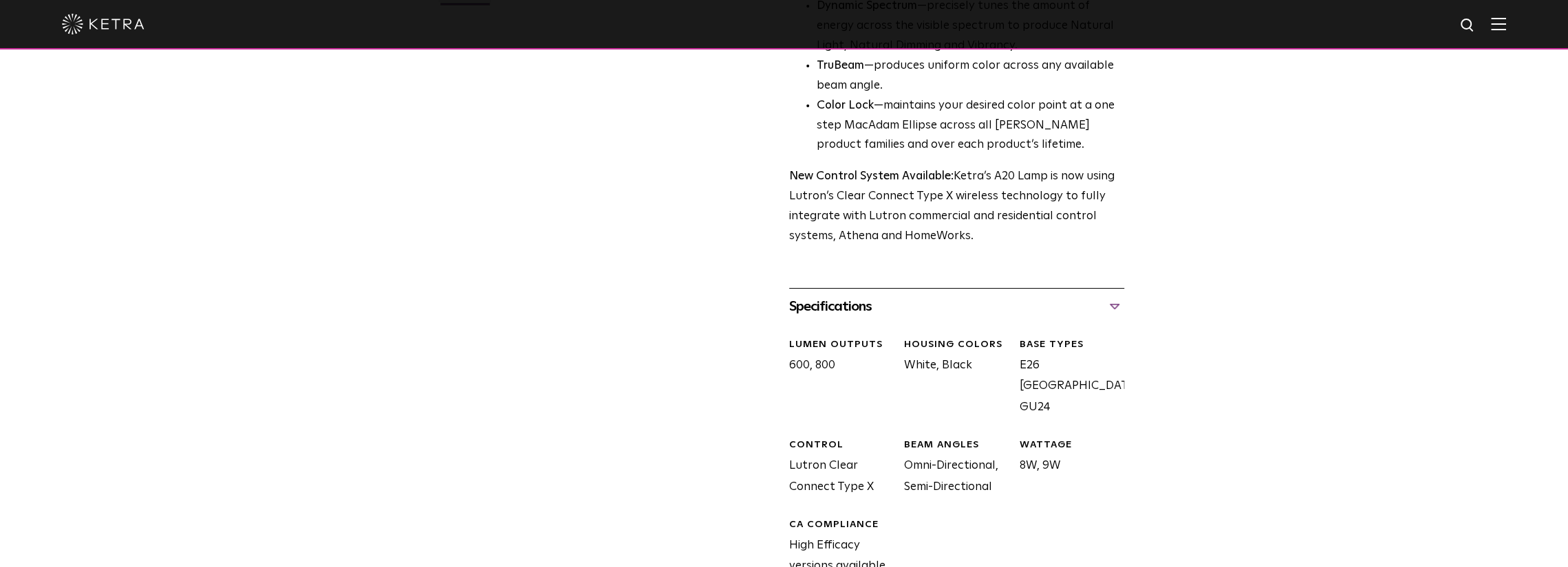
scroll to position [0, 0]
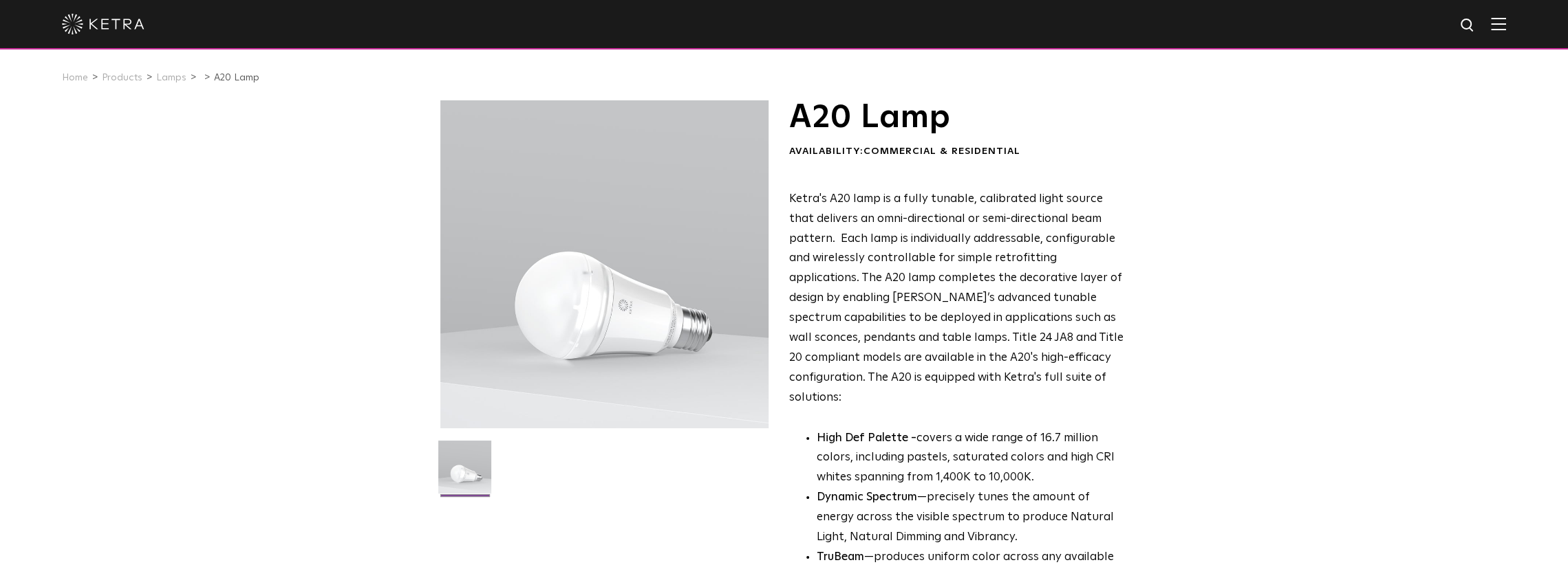
drag, startPoint x: 1056, startPoint y: 397, endPoint x: 955, endPoint y: -40, distance: 448.5
drag, startPoint x: 1028, startPoint y: 143, endPoint x: 1021, endPoint y: 138, distance: 8.6
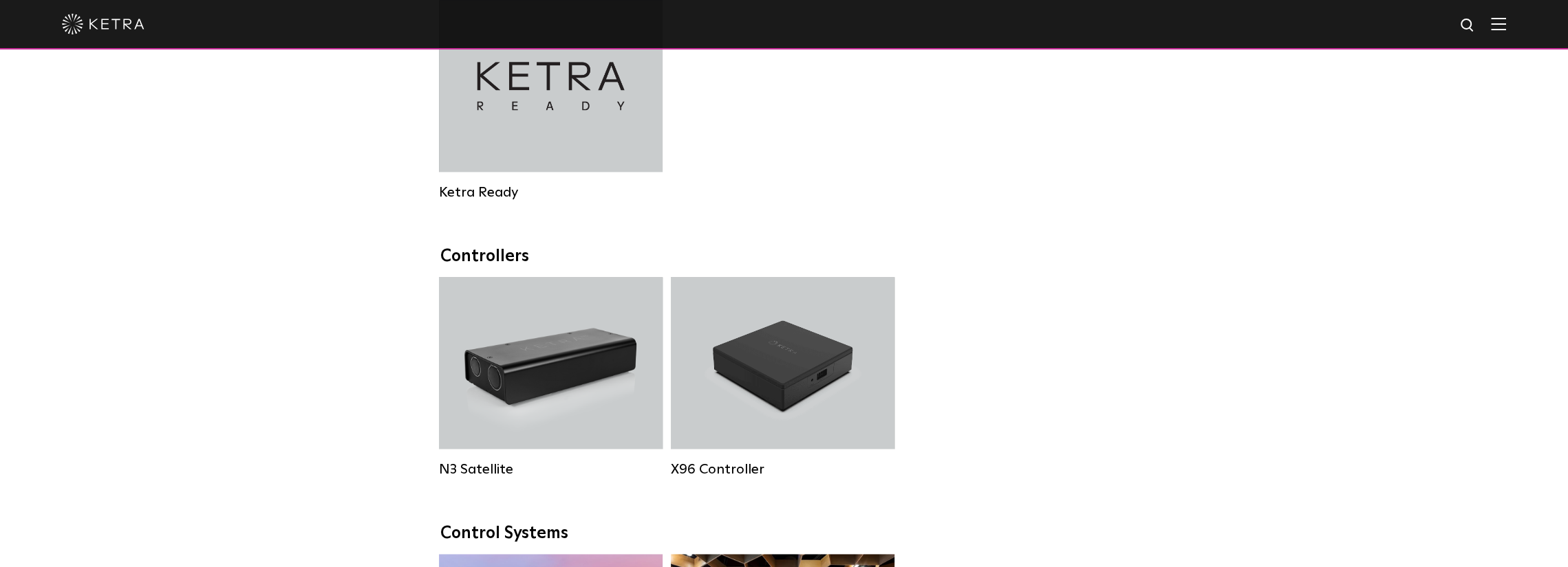
scroll to position [858, 0]
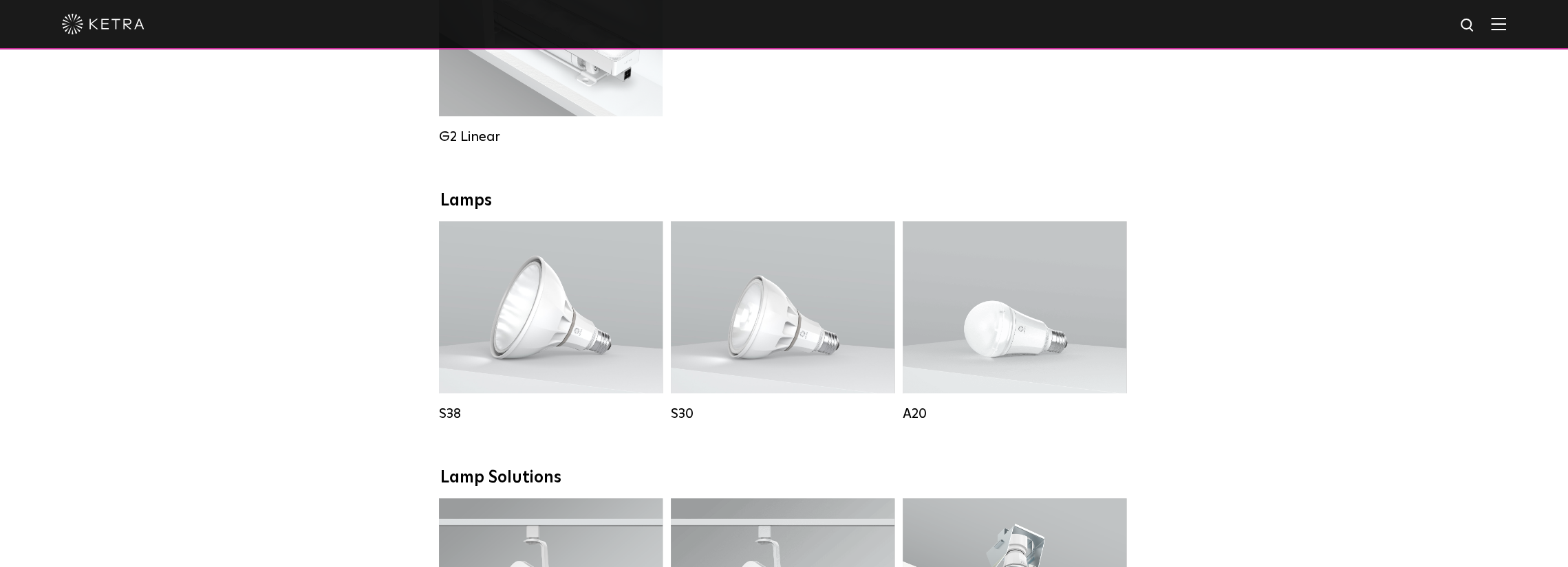
click at [106, 26] on img at bounding box center [103, 24] width 83 height 21
